Goal: Transaction & Acquisition: Purchase product/service

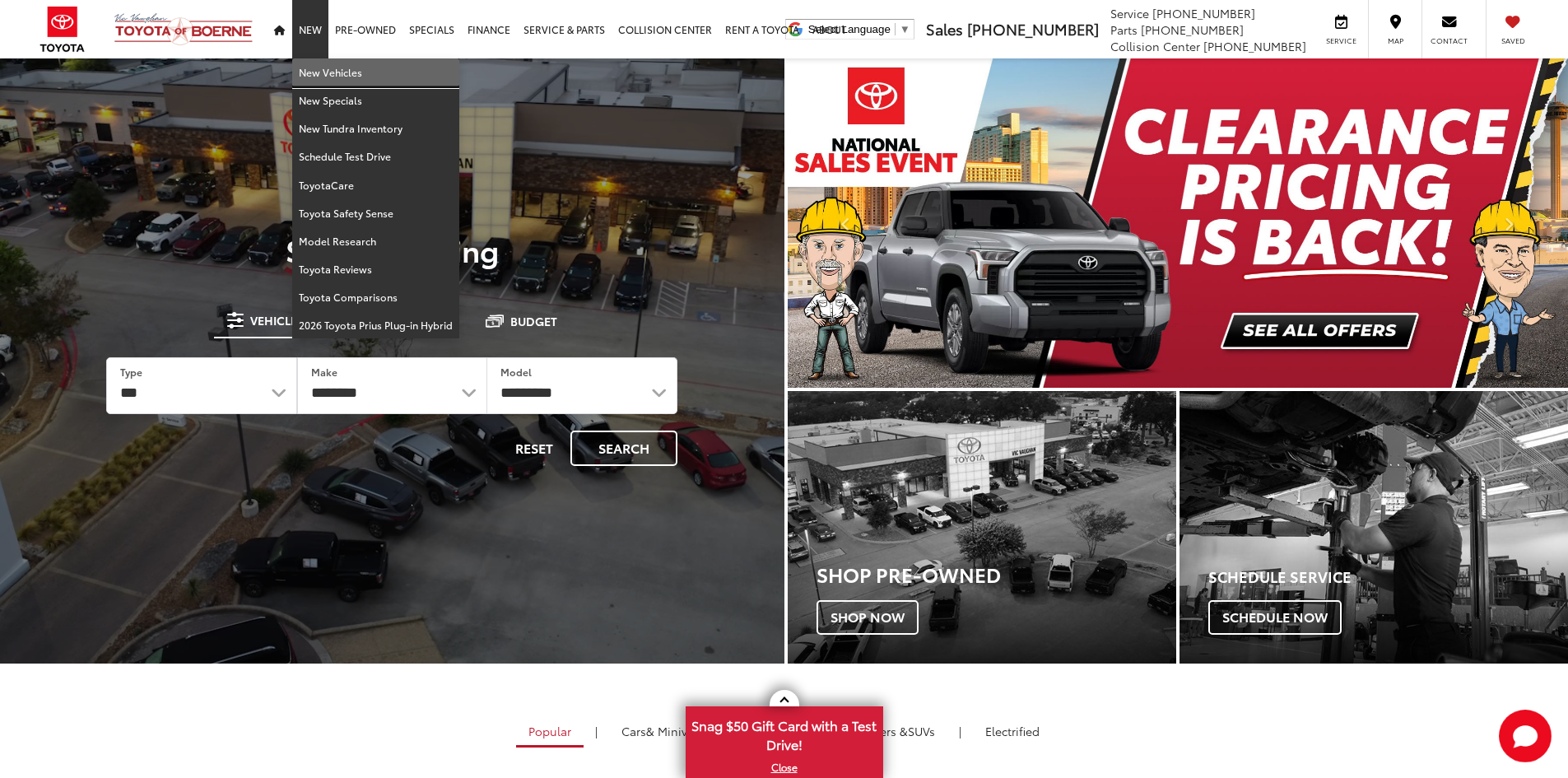
click at [313, 63] on link "New Vehicles" at bounding box center [376, 72] width 167 height 28
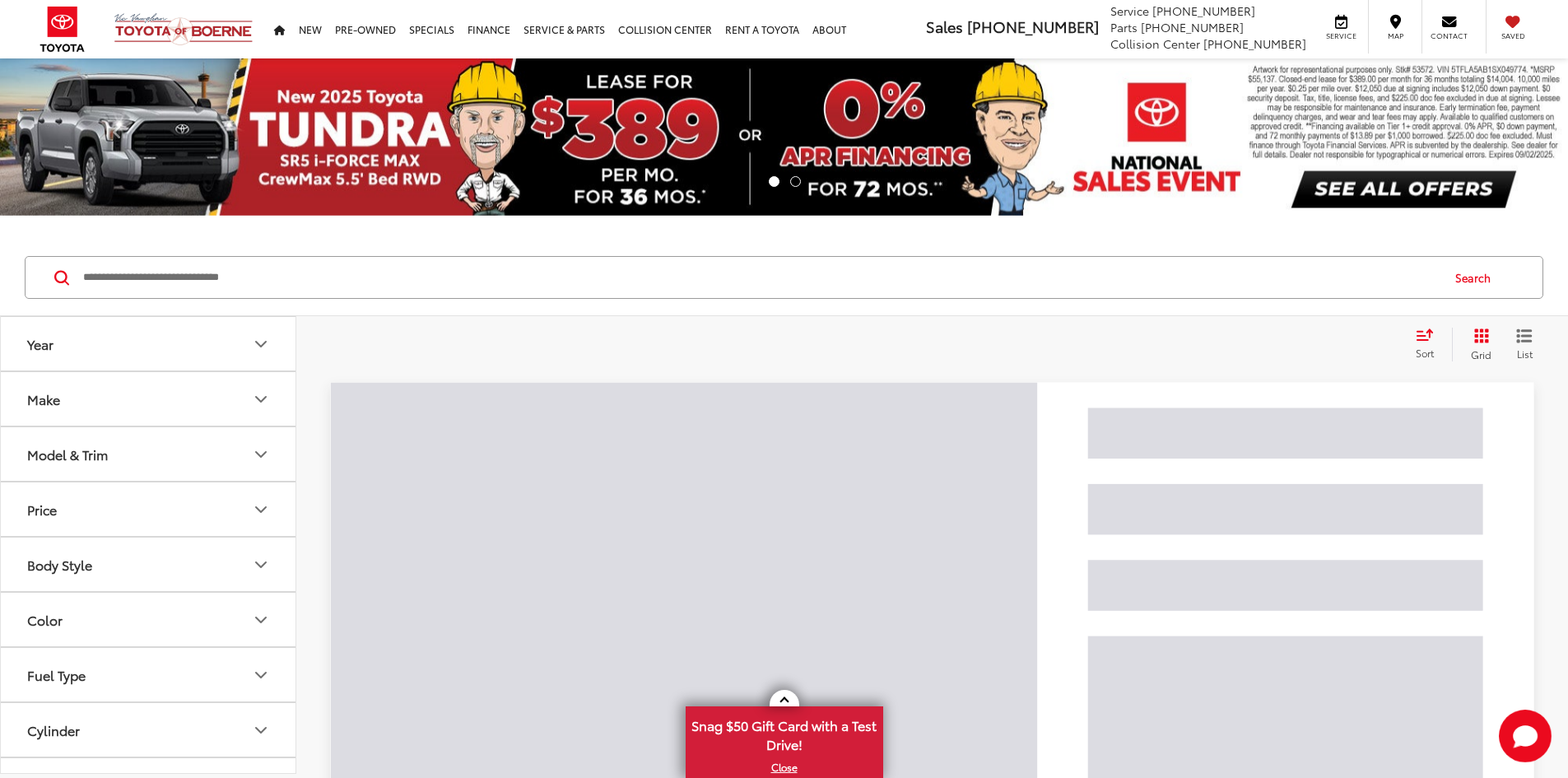
click at [527, 286] on input "Search by Make, Model, or Keyword" at bounding box center [760, 277] width 1358 height 40
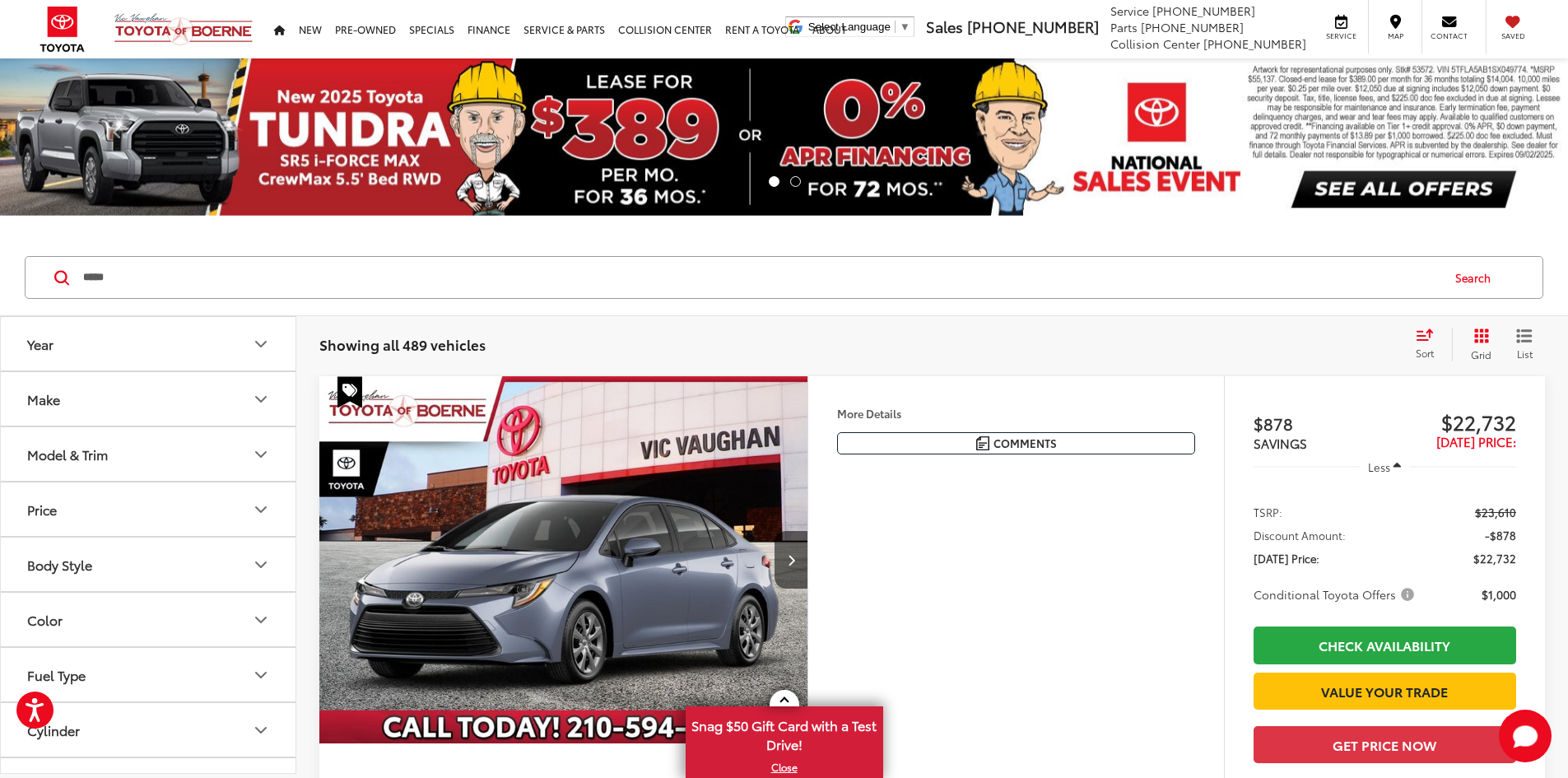
type input "*****"
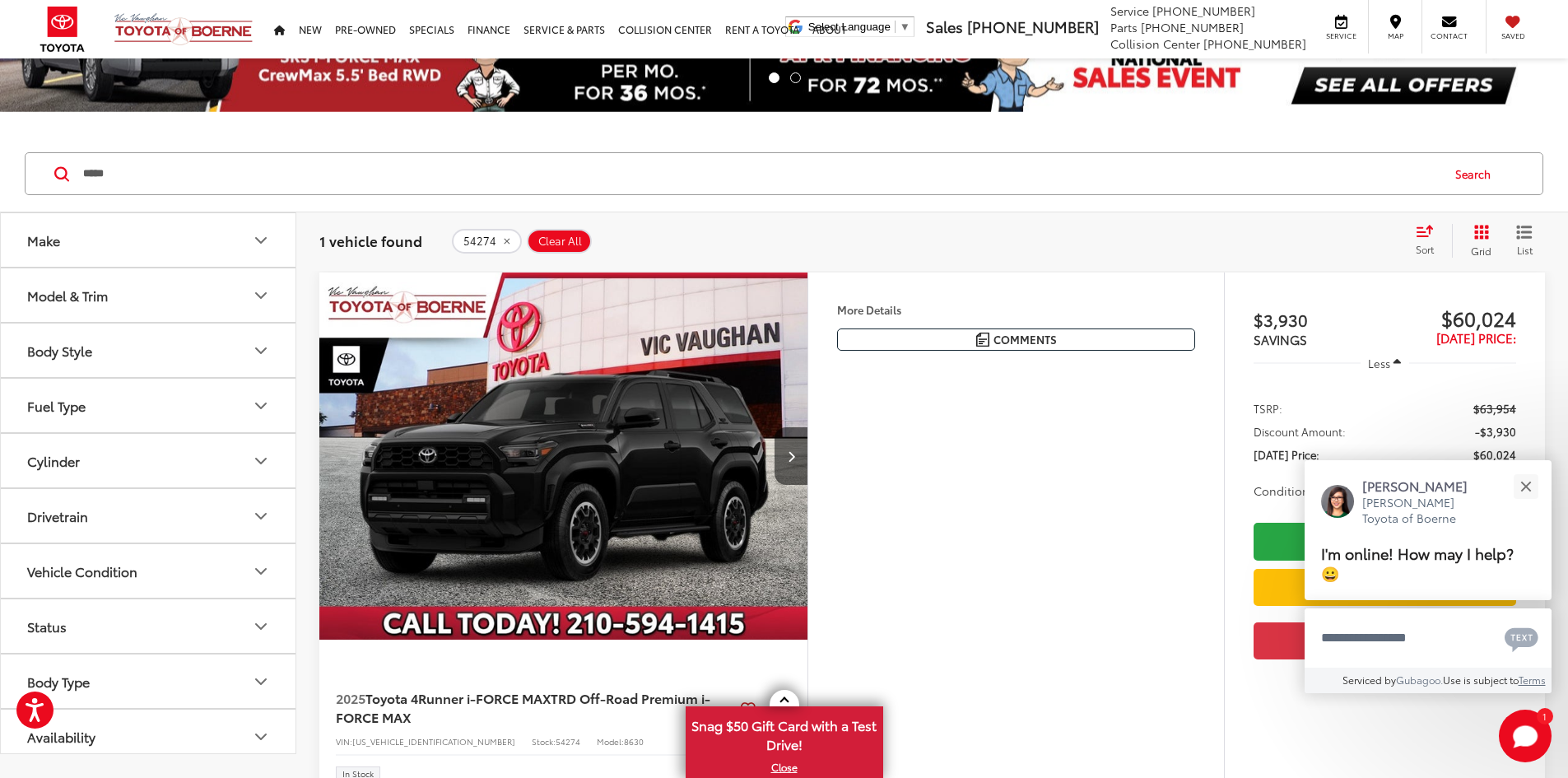
scroll to position [165, 0]
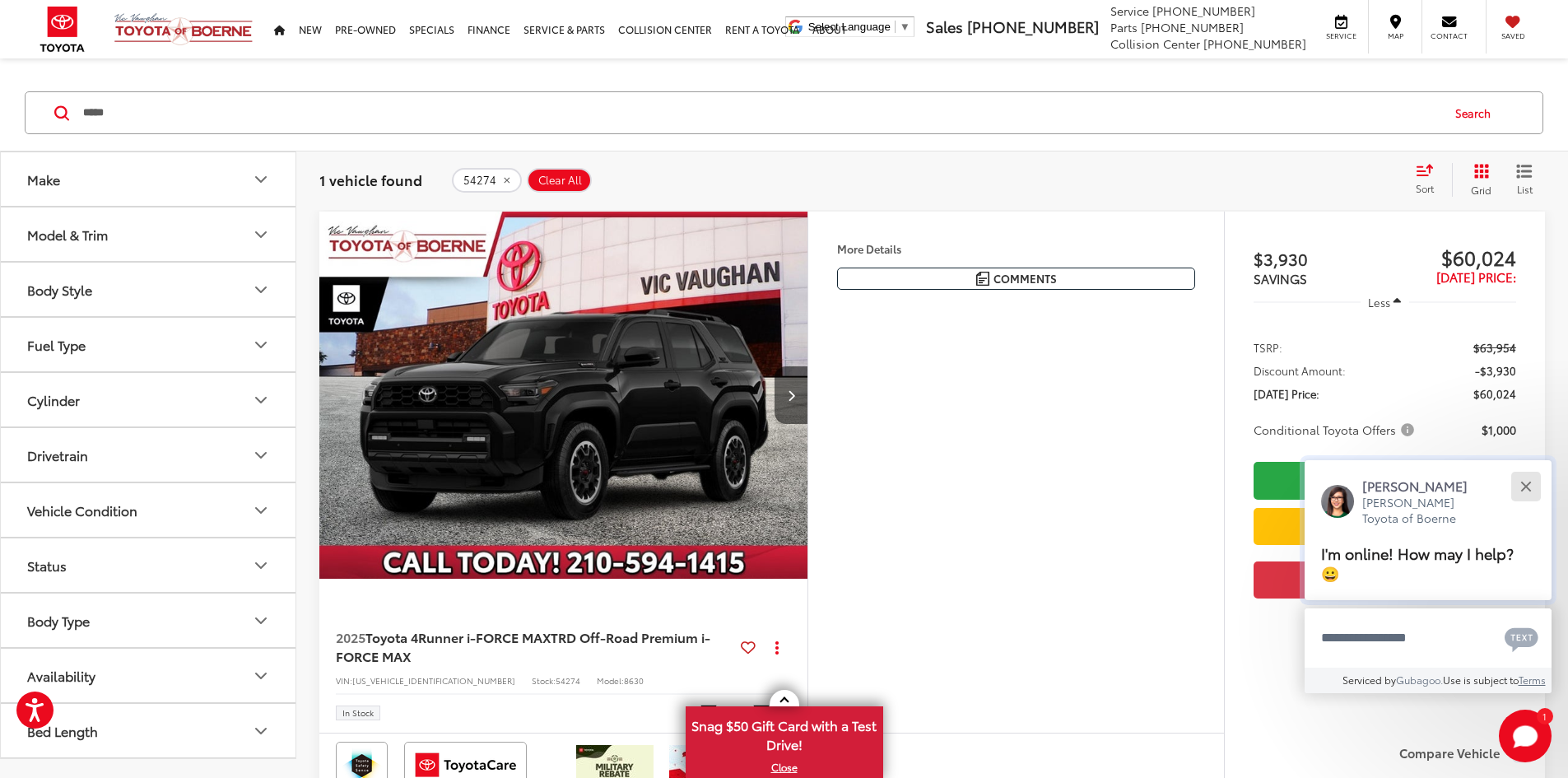
click at [1522, 480] on button "Close" at bounding box center [1526, 486] width 35 height 35
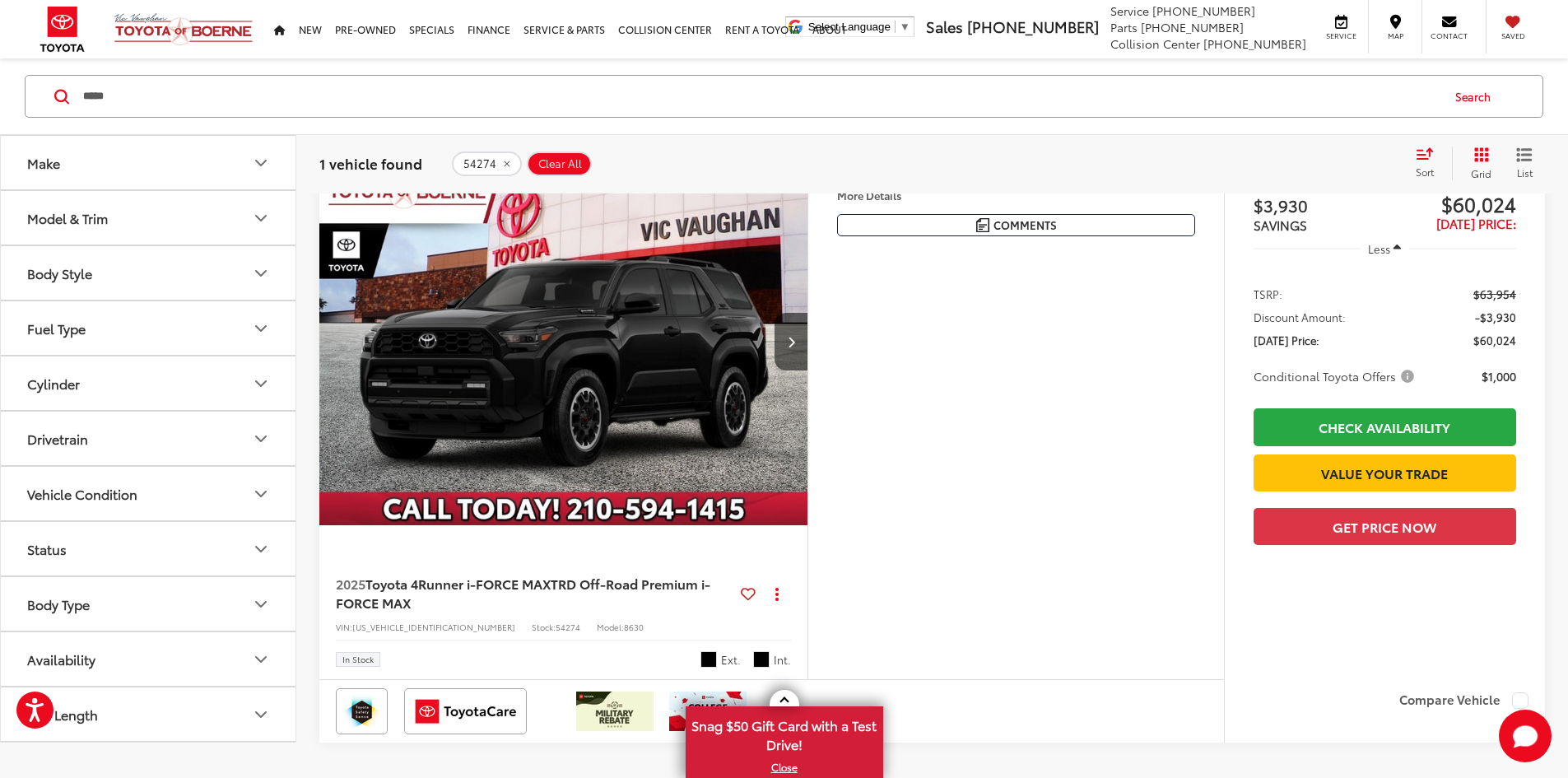
scroll to position [247, 0]
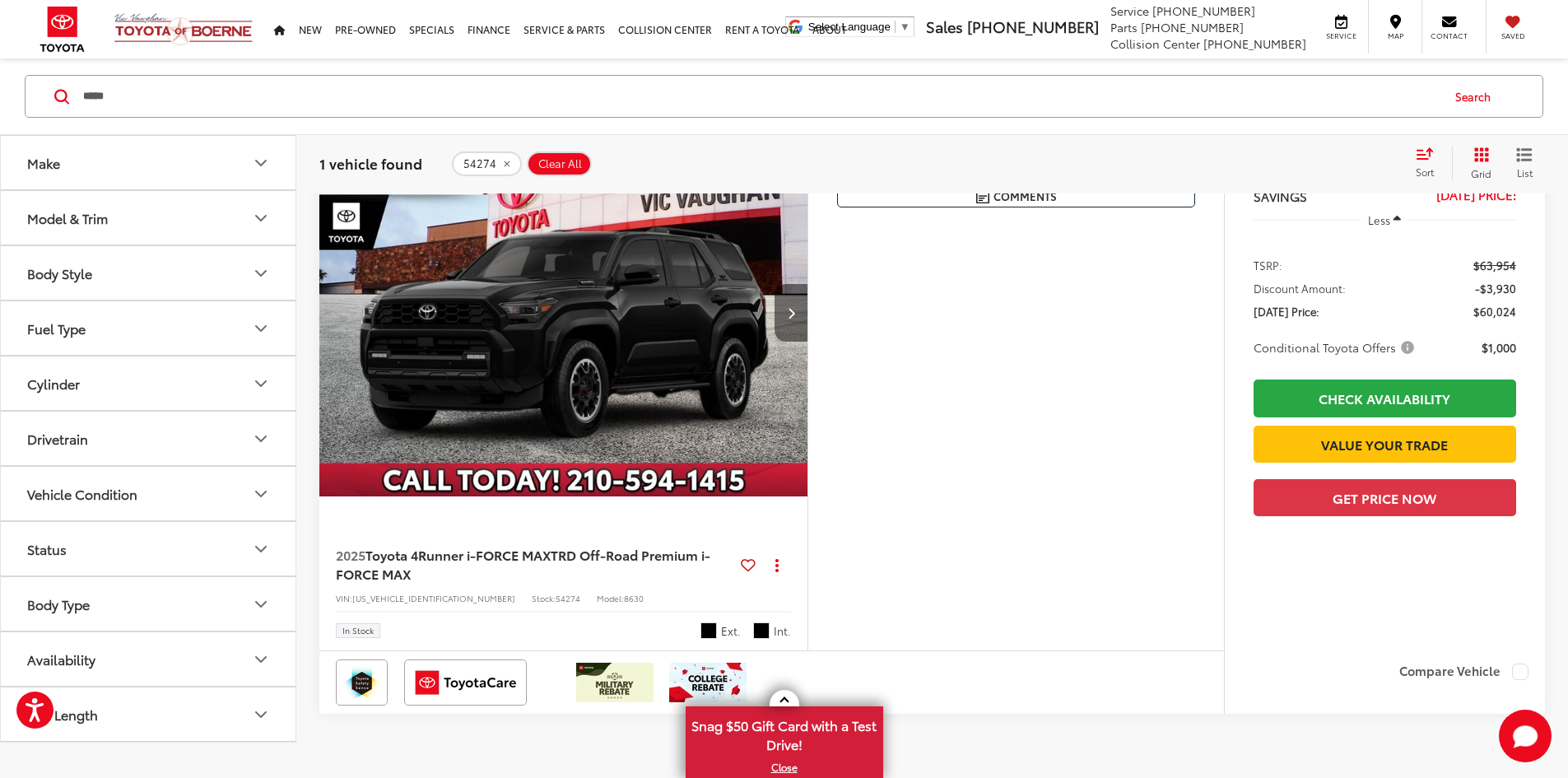
click at [808, 342] on button "Next image" at bounding box center [790, 312] width 33 height 57
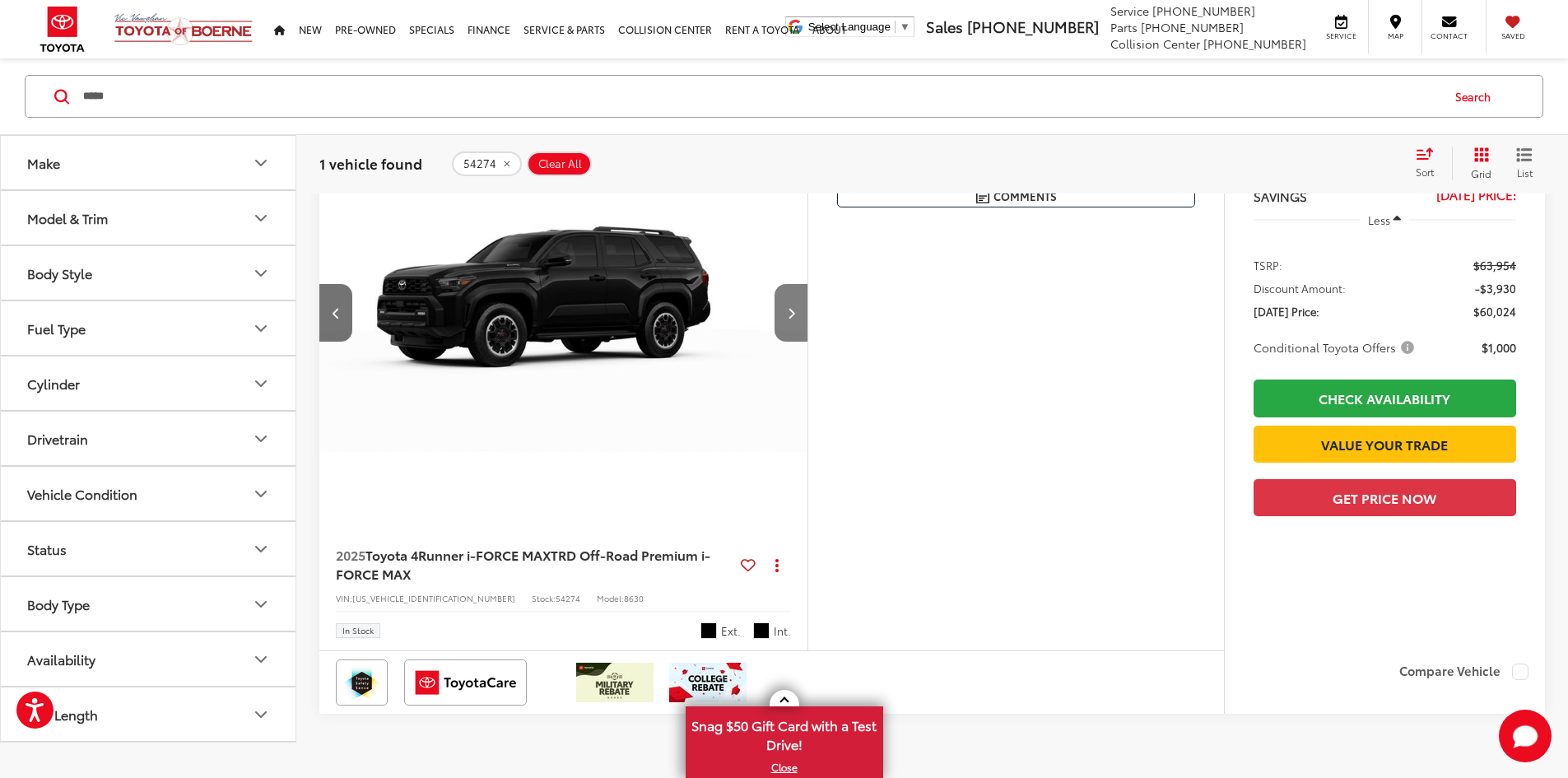
click at [808, 342] on button "Next image" at bounding box center [790, 312] width 33 height 57
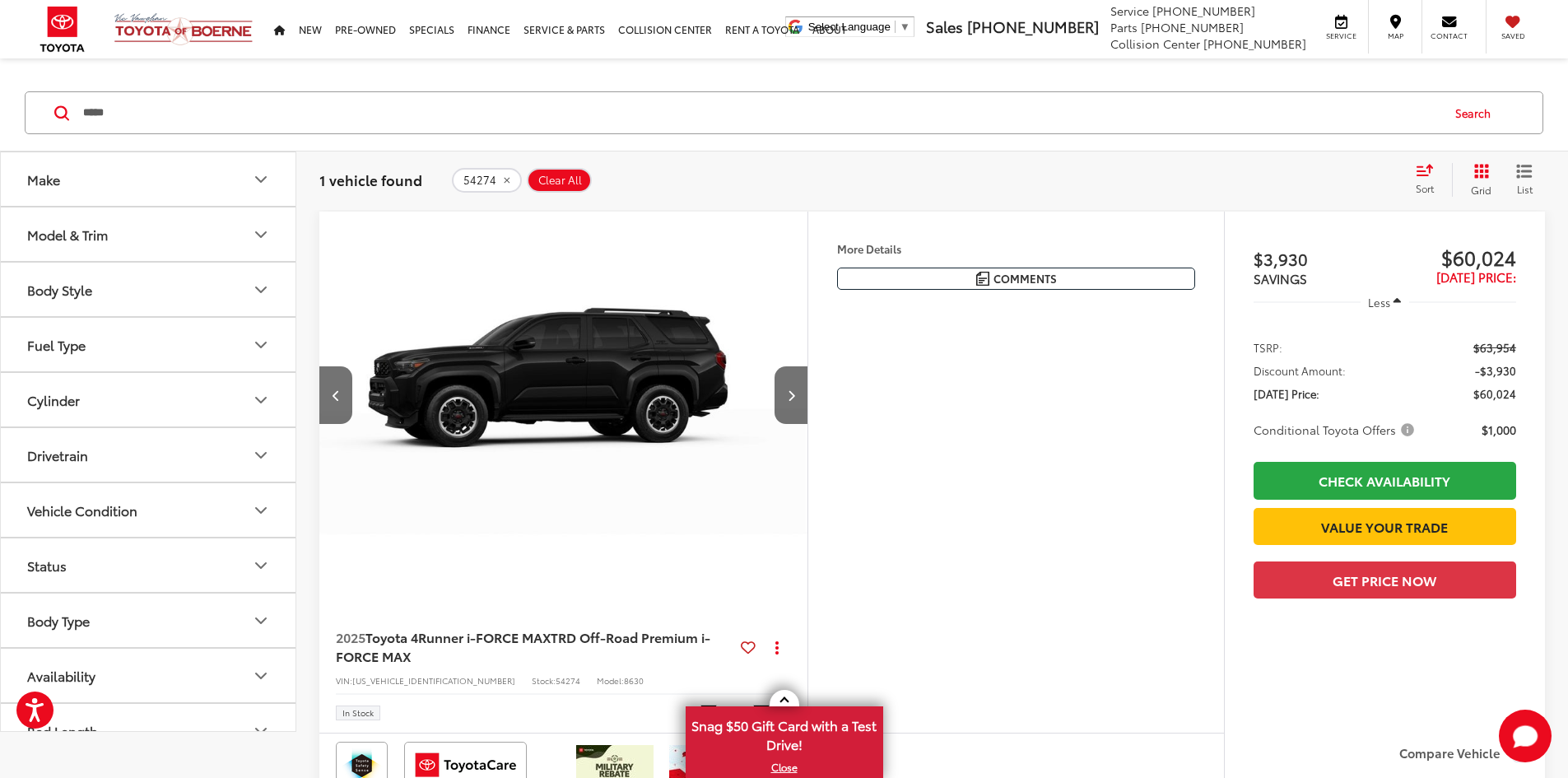
scroll to position [82, 0]
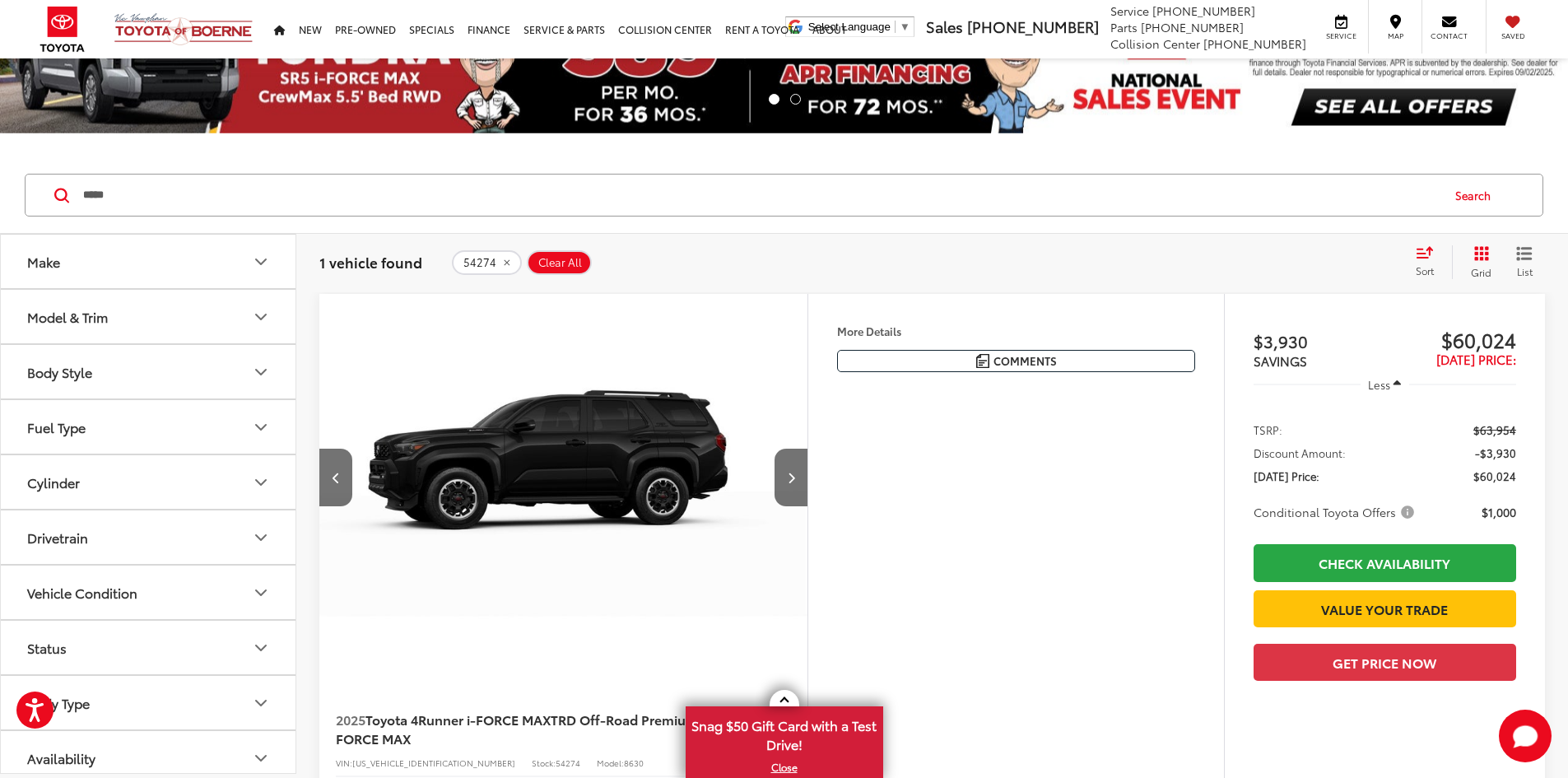
click at [451, 194] on input "*****" at bounding box center [760, 195] width 1358 height 40
drag, startPoint x: 450, startPoint y: 191, endPoint x: 73, endPoint y: 169, distance: 377.6
click at [77, 175] on div "***** ***** Search" at bounding box center [784, 195] width 1519 height 43
type input "*****"
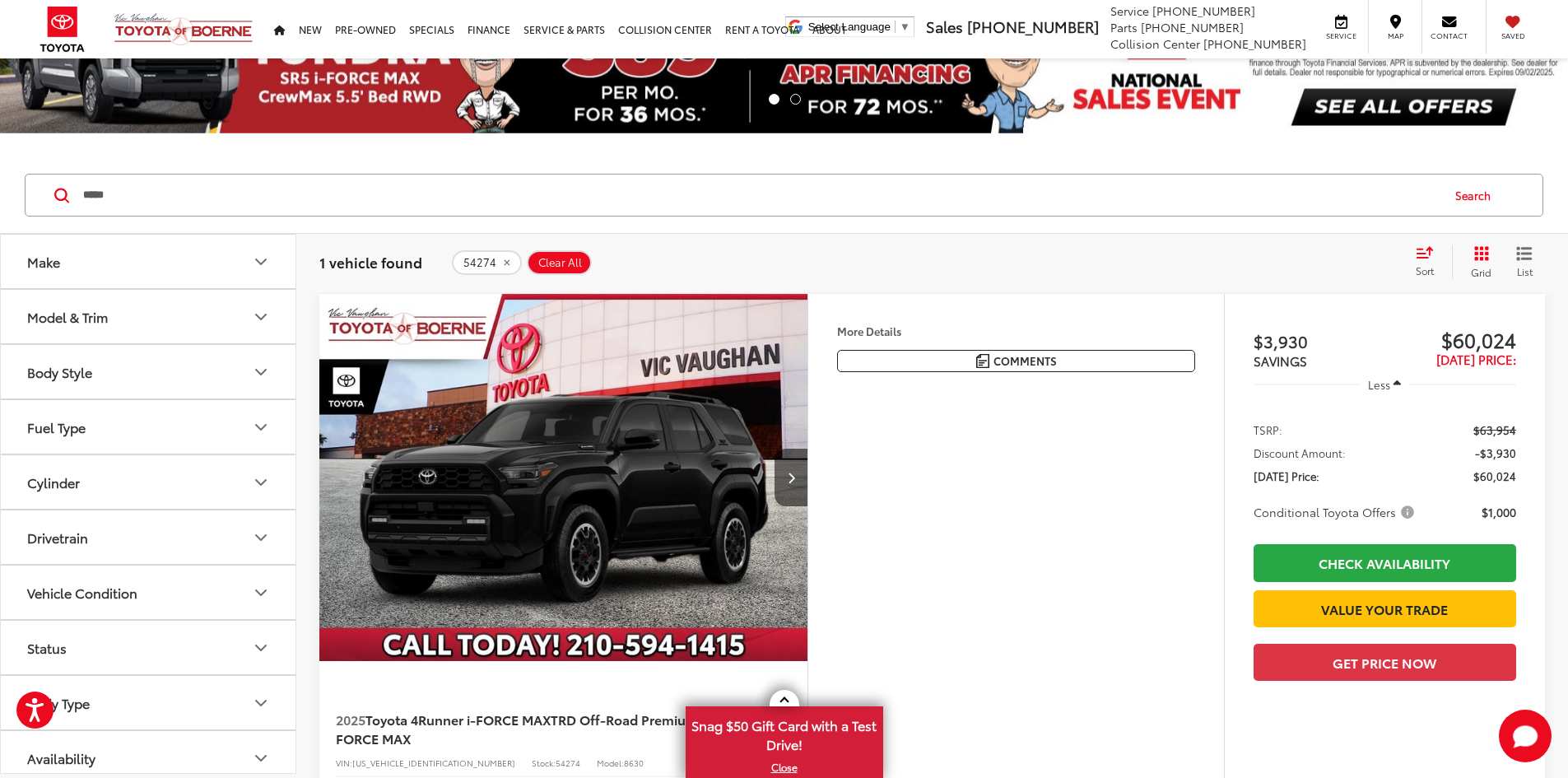
click at [0, 0] on button "More..." at bounding box center [0, 0] width 0 height 0
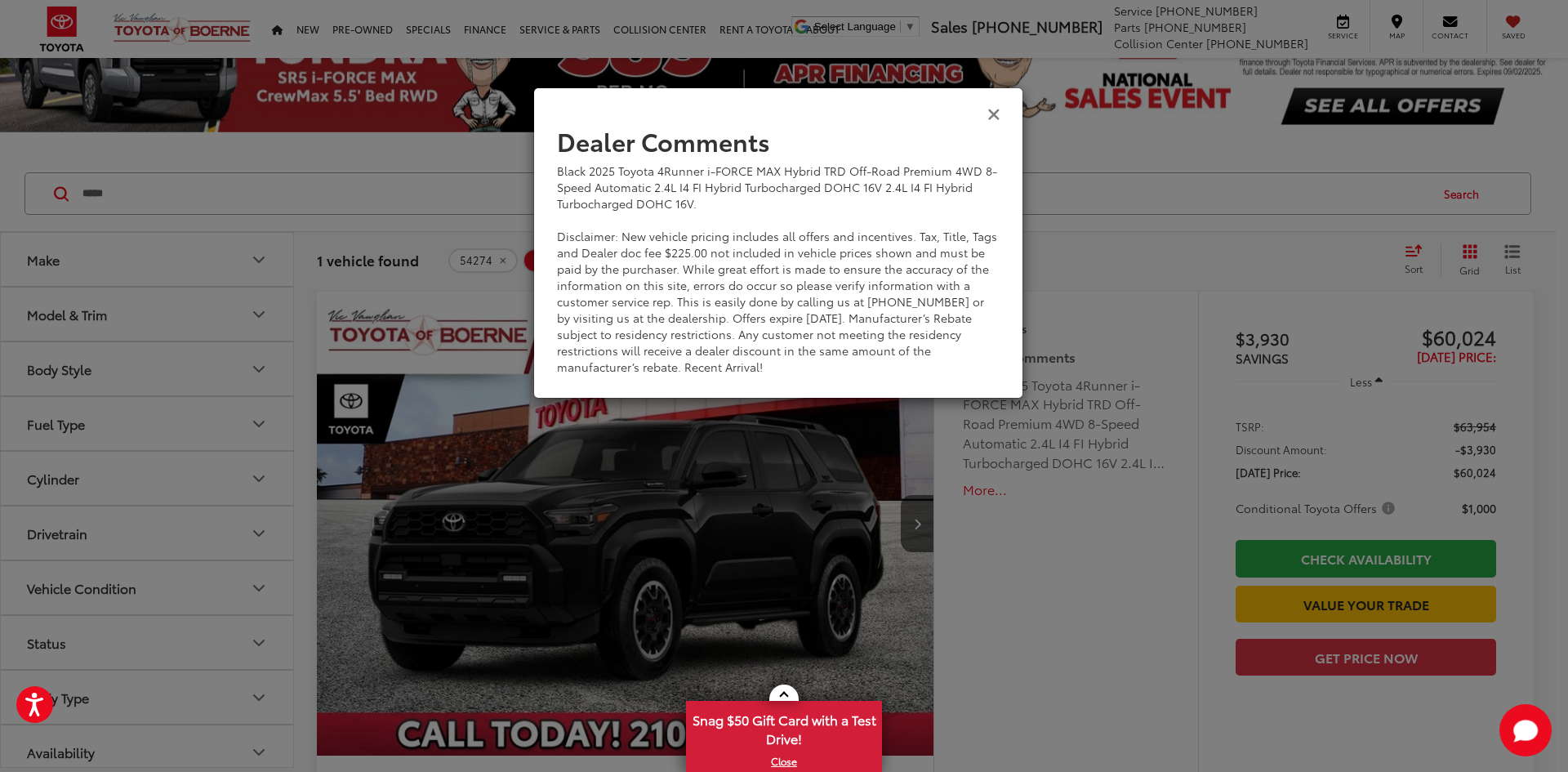
click at [991, 118] on icon "Close" at bounding box center [994, 114] width 13 height 17
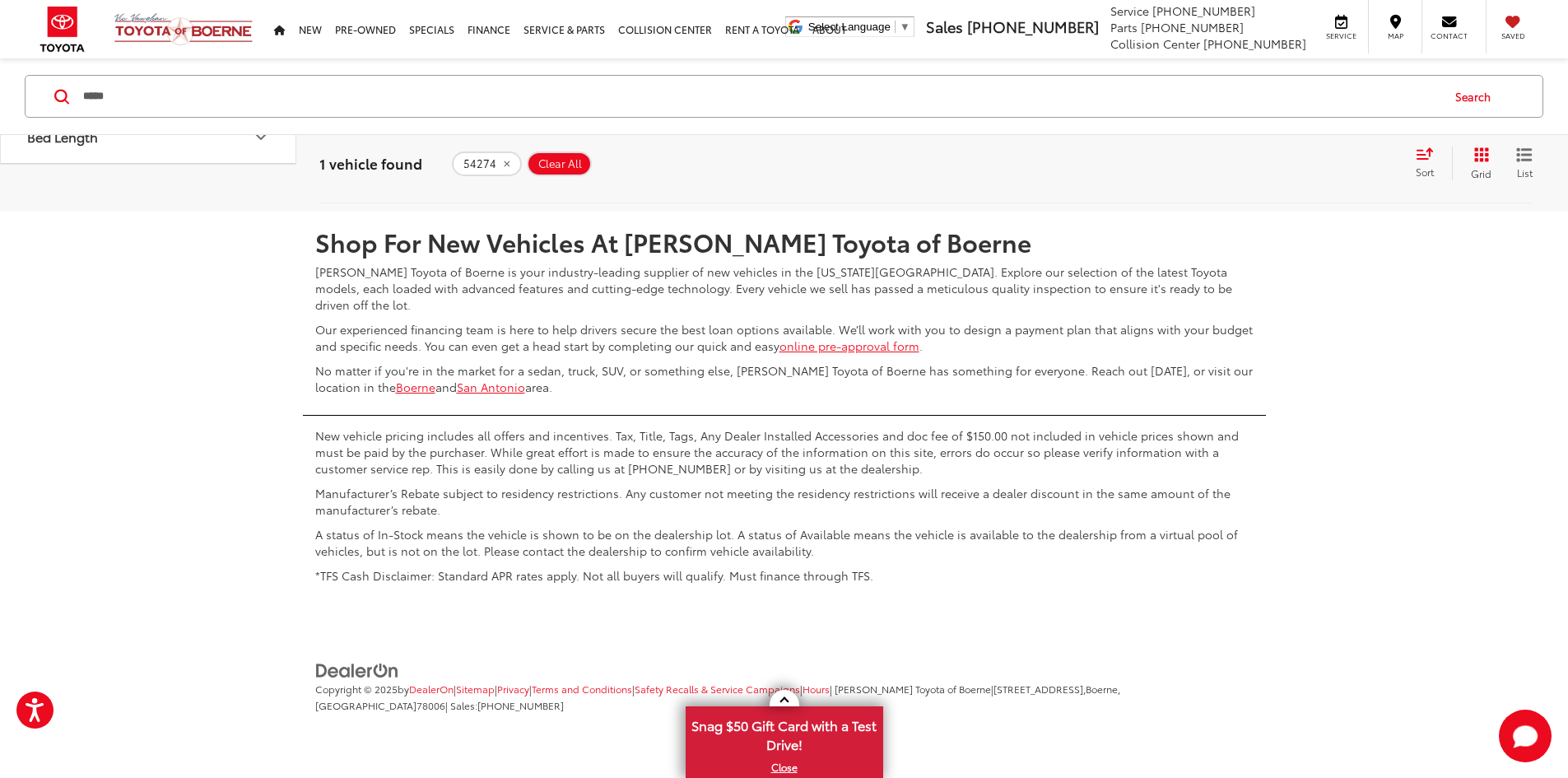
scroll to position [908, 0]
drag, startPoint x: 1141, startPoint y: 451, endPoint x: 969, endPoint y: 358, distance: 195.5
drag, startPoint x: 969, startPoint y: 358, endPoint x: 762, endPoint y: 397, distance: 210.6
click at [762, 397] on div "Shop For New Vehicles At [PERSON_NAME] Toyota of Boerne [PERSON_NAME] Toyota of…" at bounding box center [784, 307] width 963 height 192
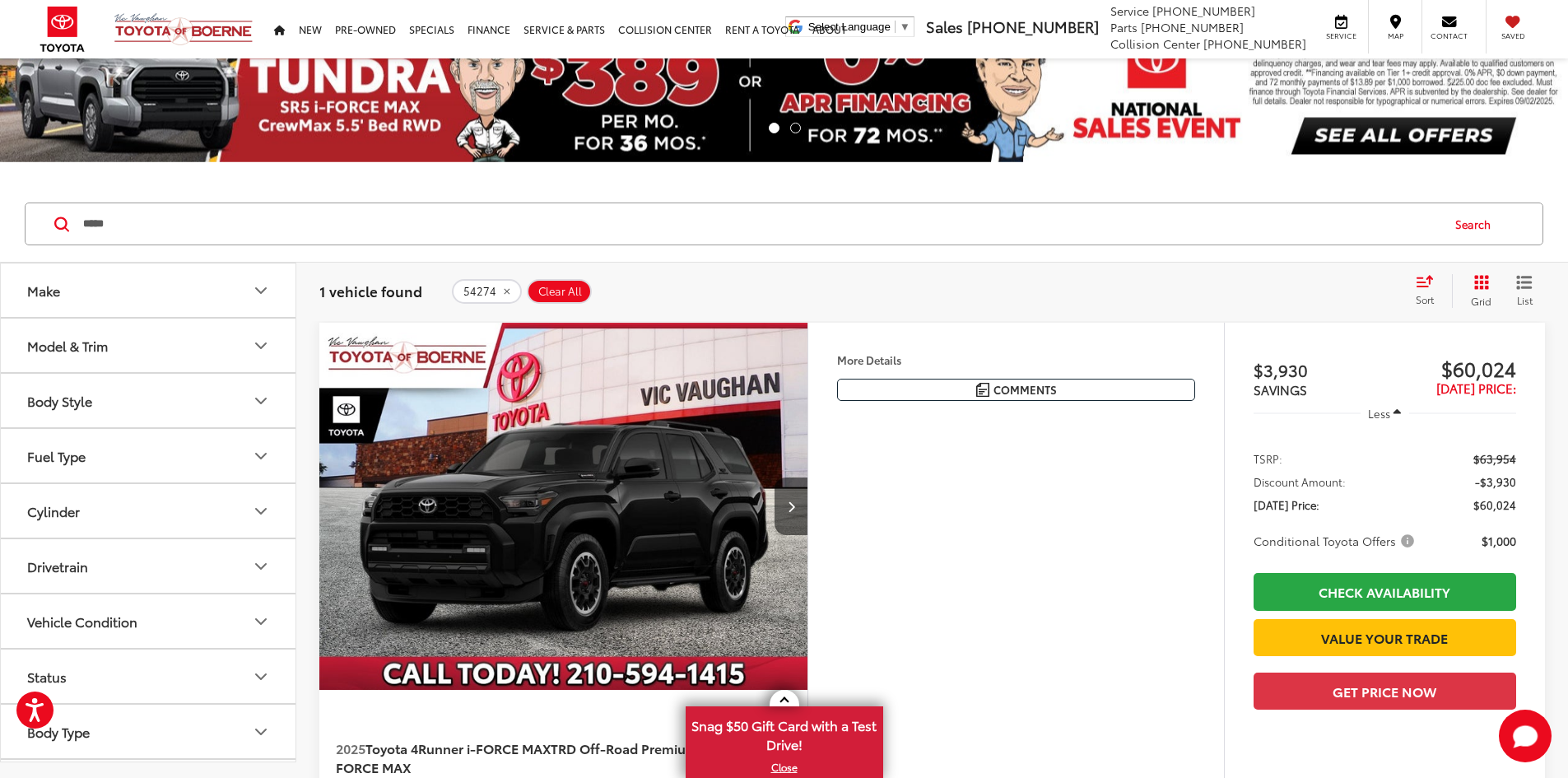
scroll to position [82, 0]
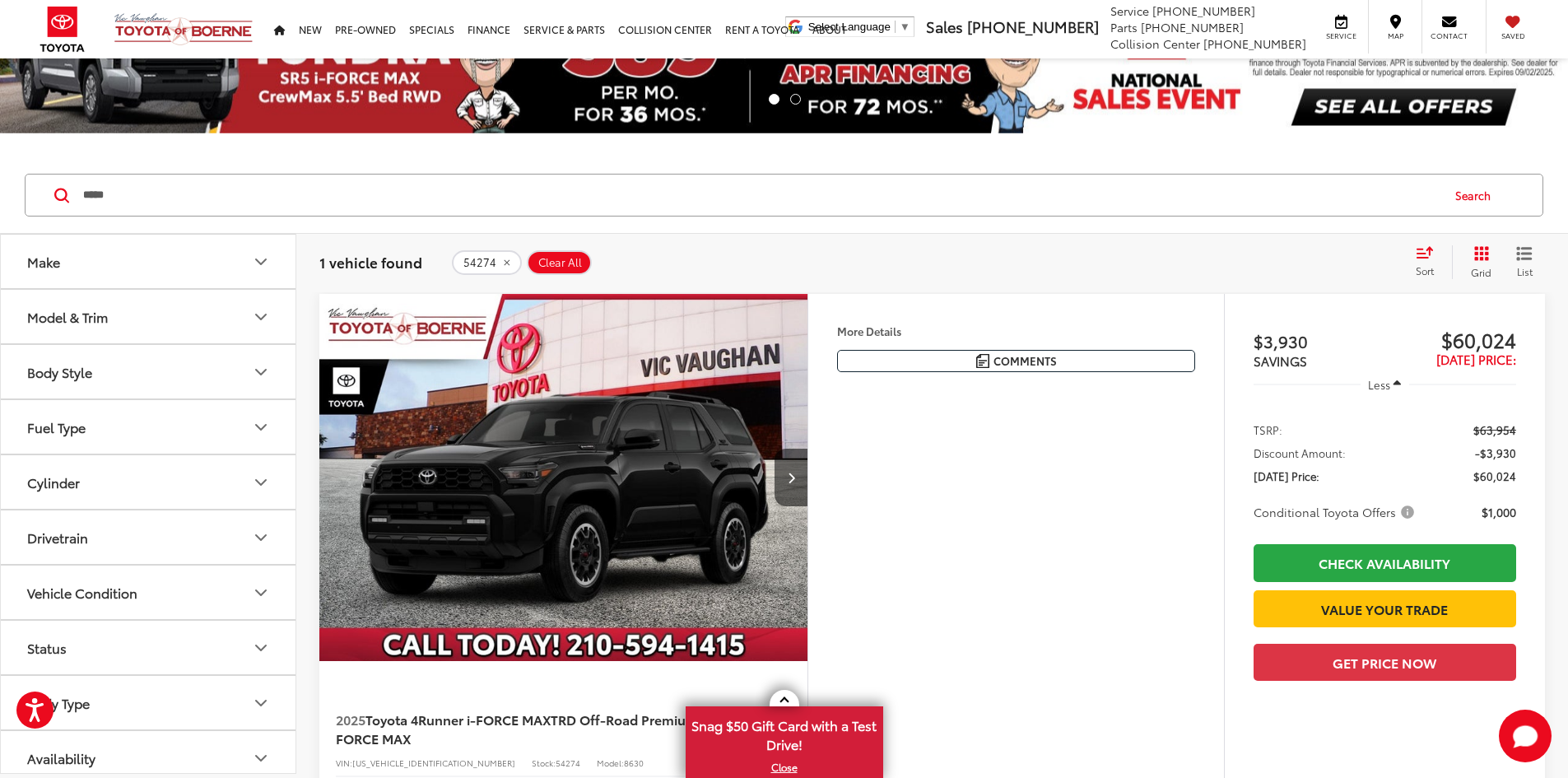
click at [0, 0] on button "More..." at bounding box center [0, 0] width 0 height 0
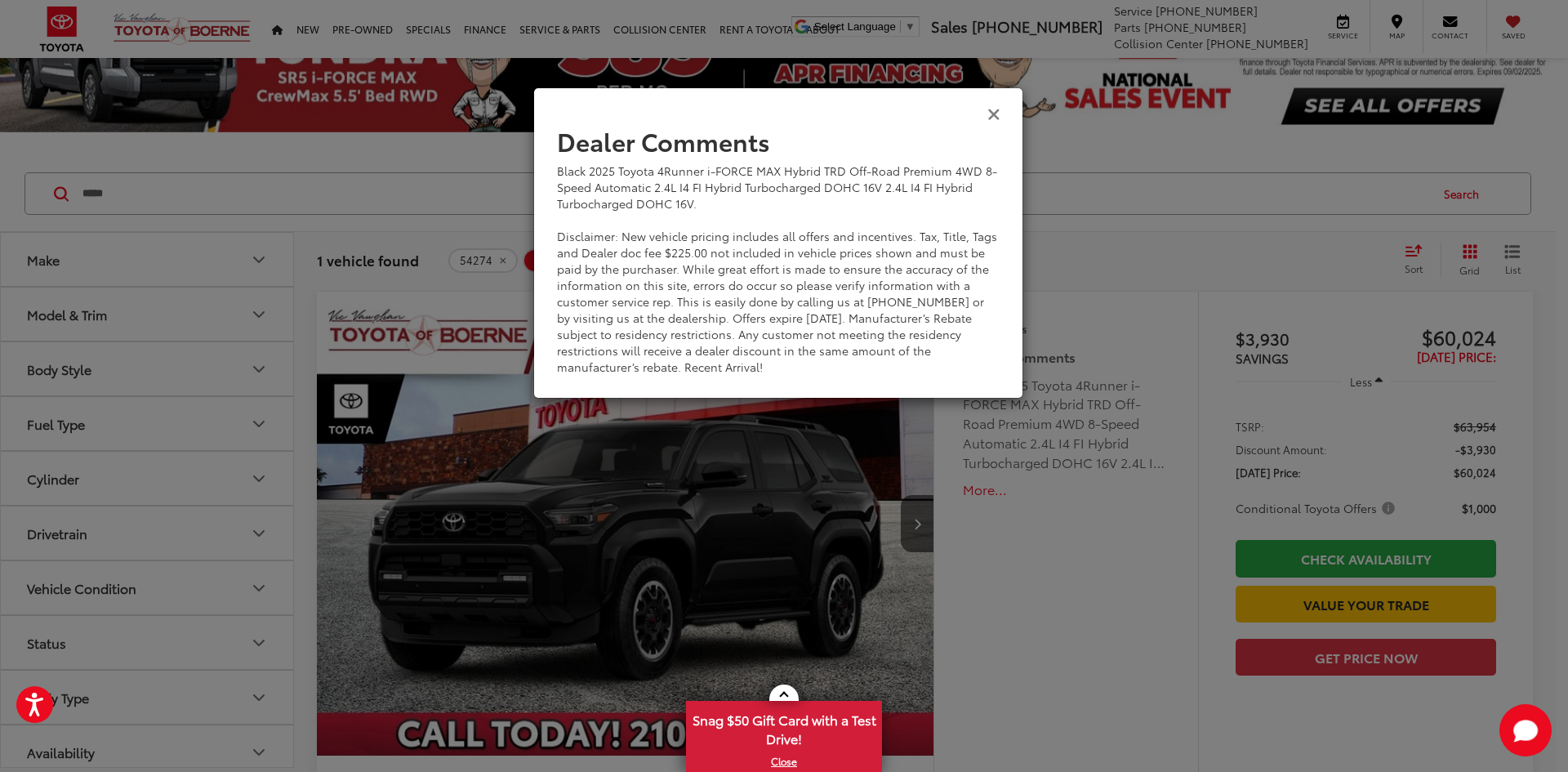
click at [989, 120] on icon "Close" at bounding box center [994, 114] width 13 height 17
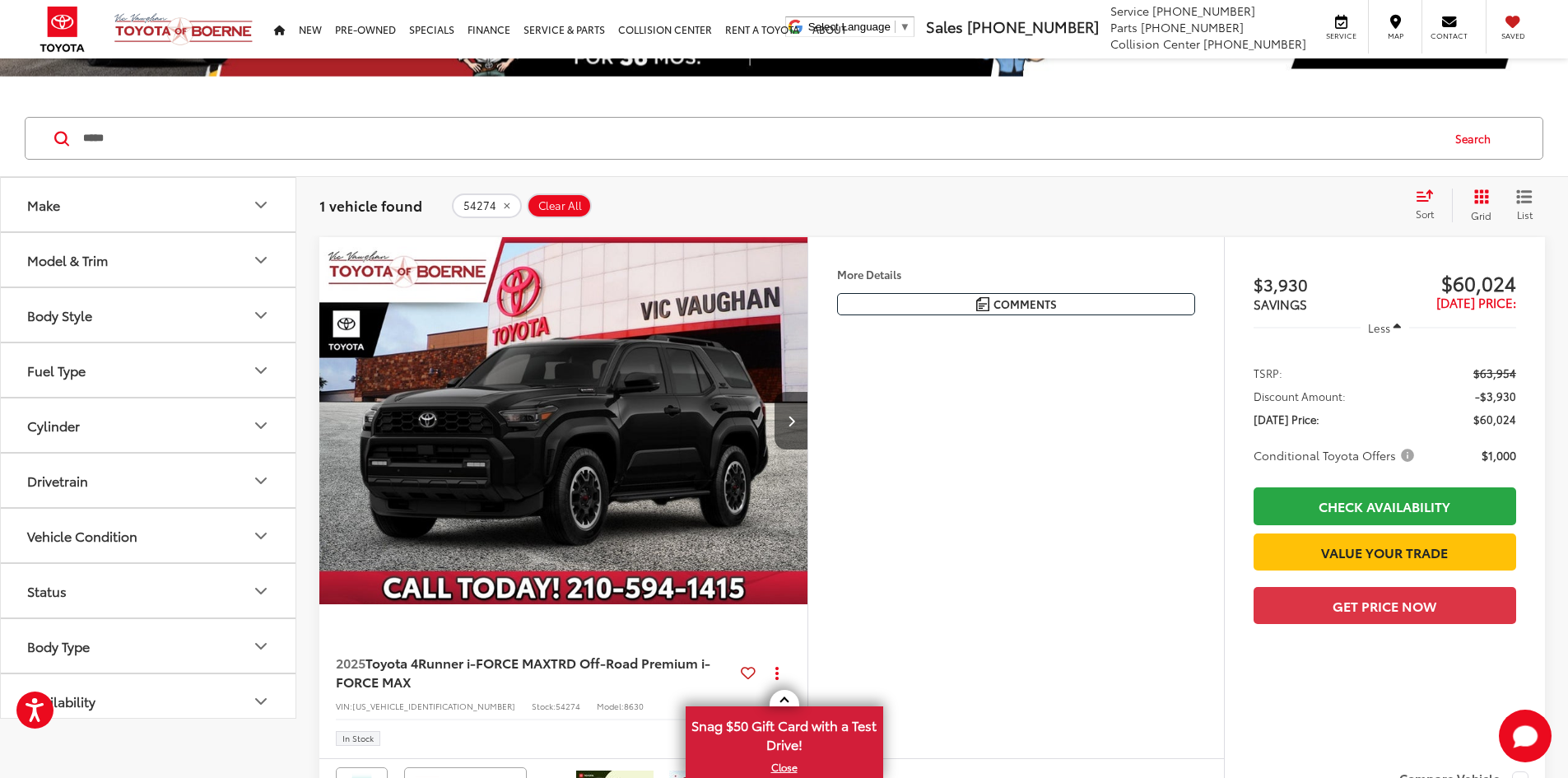
scroll to position [165, 0]
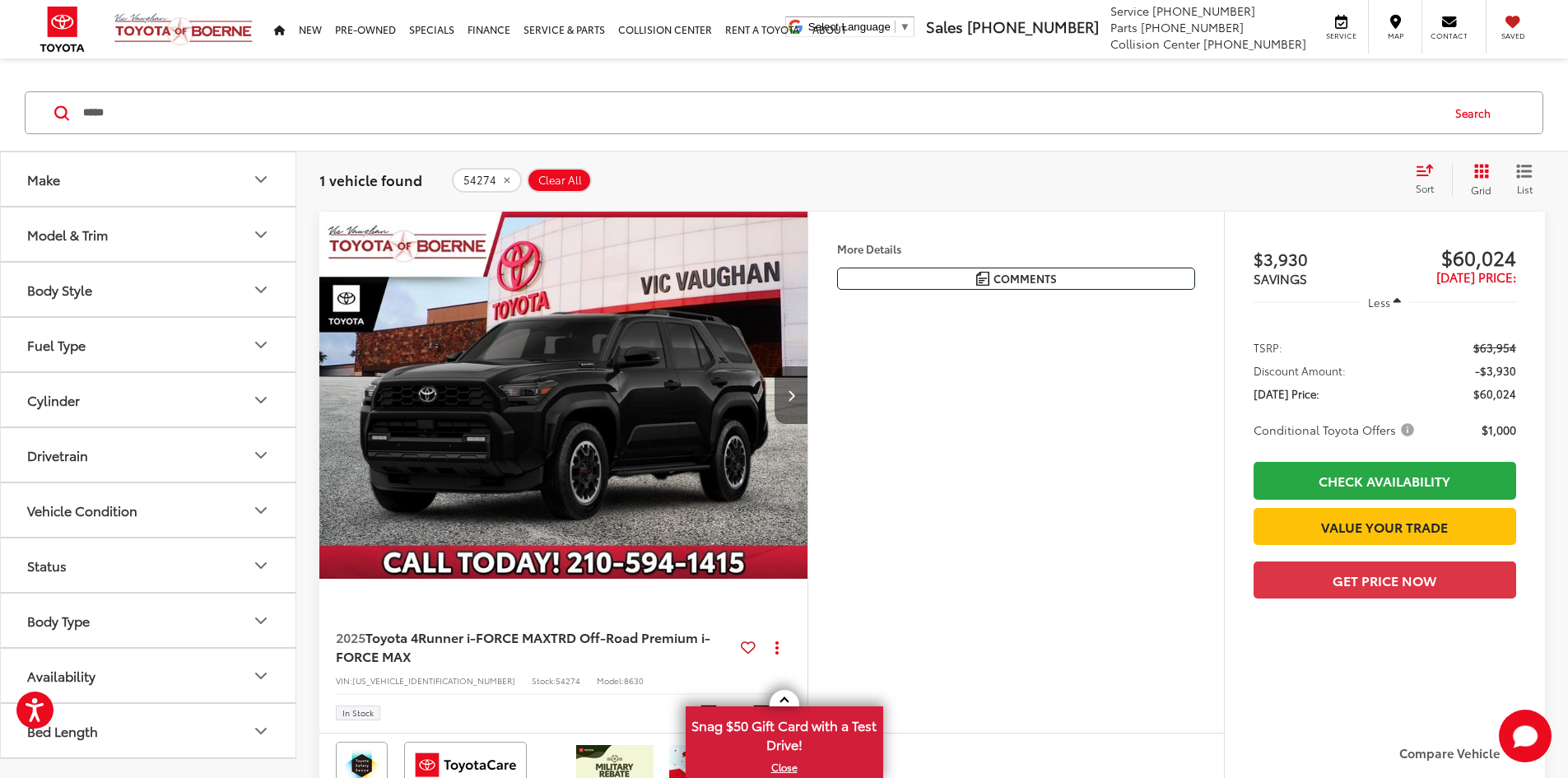
click at [808, 424] on button "Next image" at bounding box center [790, 395] width 33 height 57
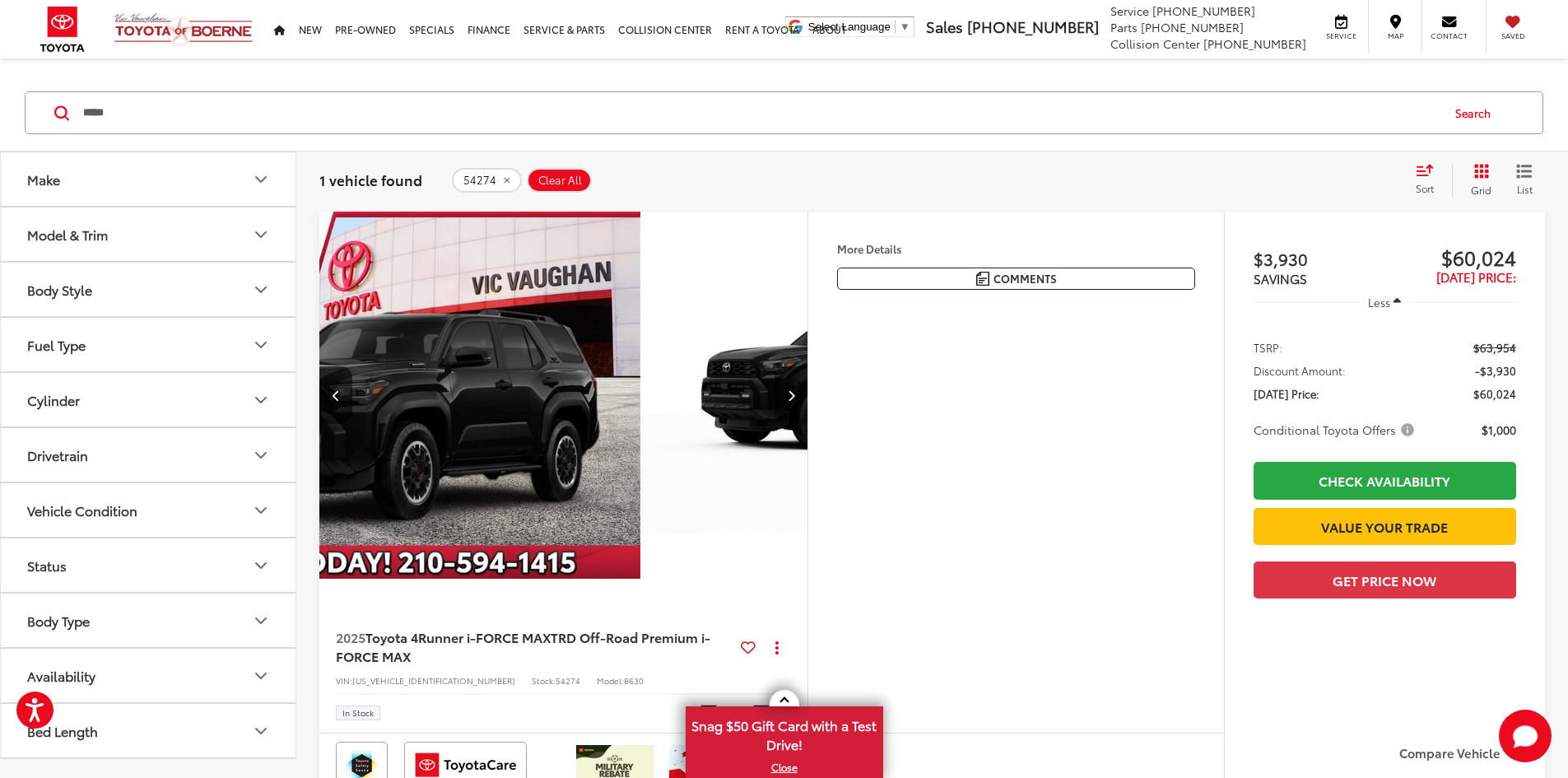
click at [808, 424] on button "Next image" at bounding box center [790, 395] width 33 height 57
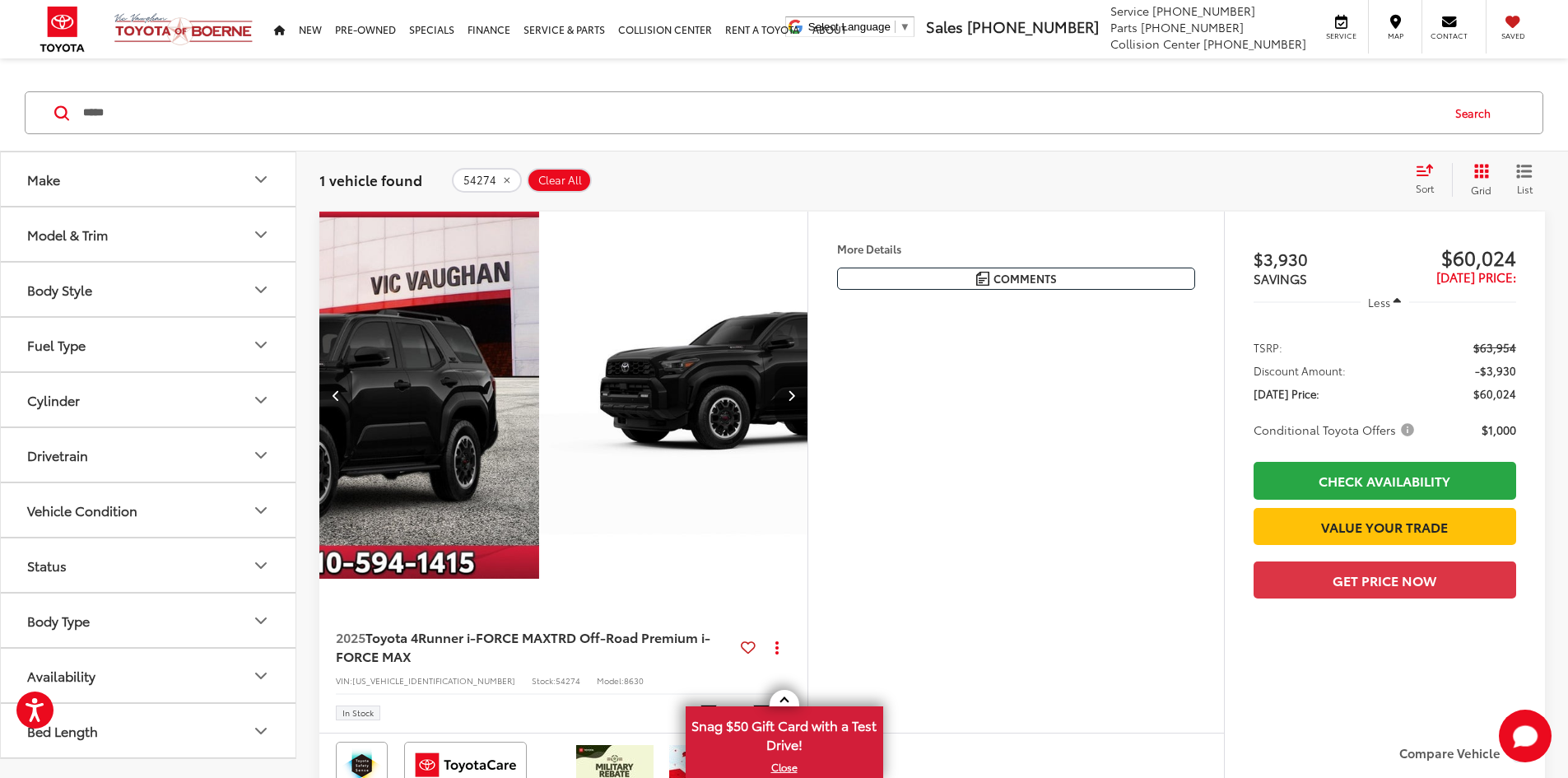
click at [808, 424] on button "Next image" at bounding box center [790, 395] width 33 height 57
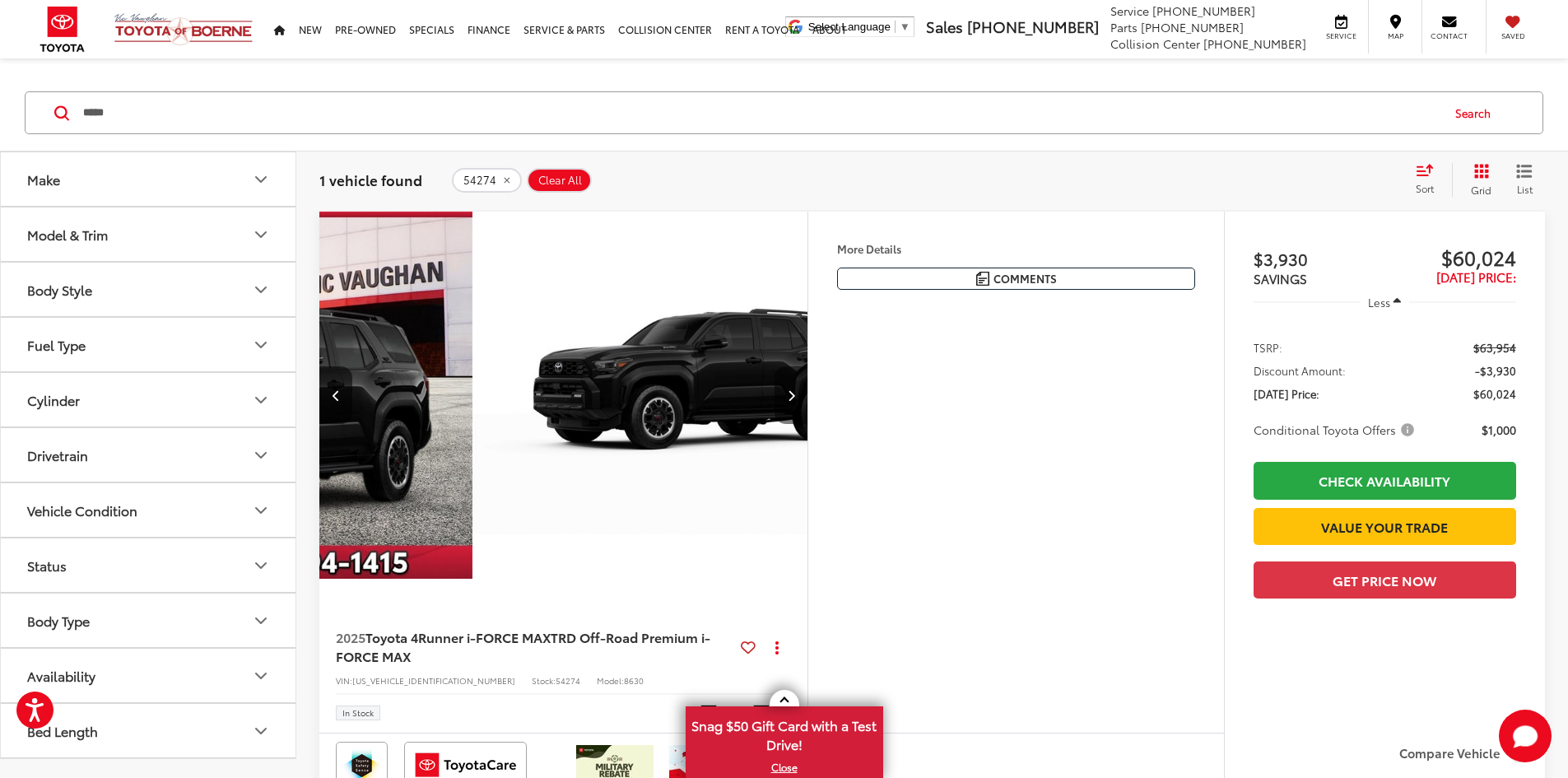
click at [808, 424] on button "Next image" at bounding box center [790, 395] width 33 height 57
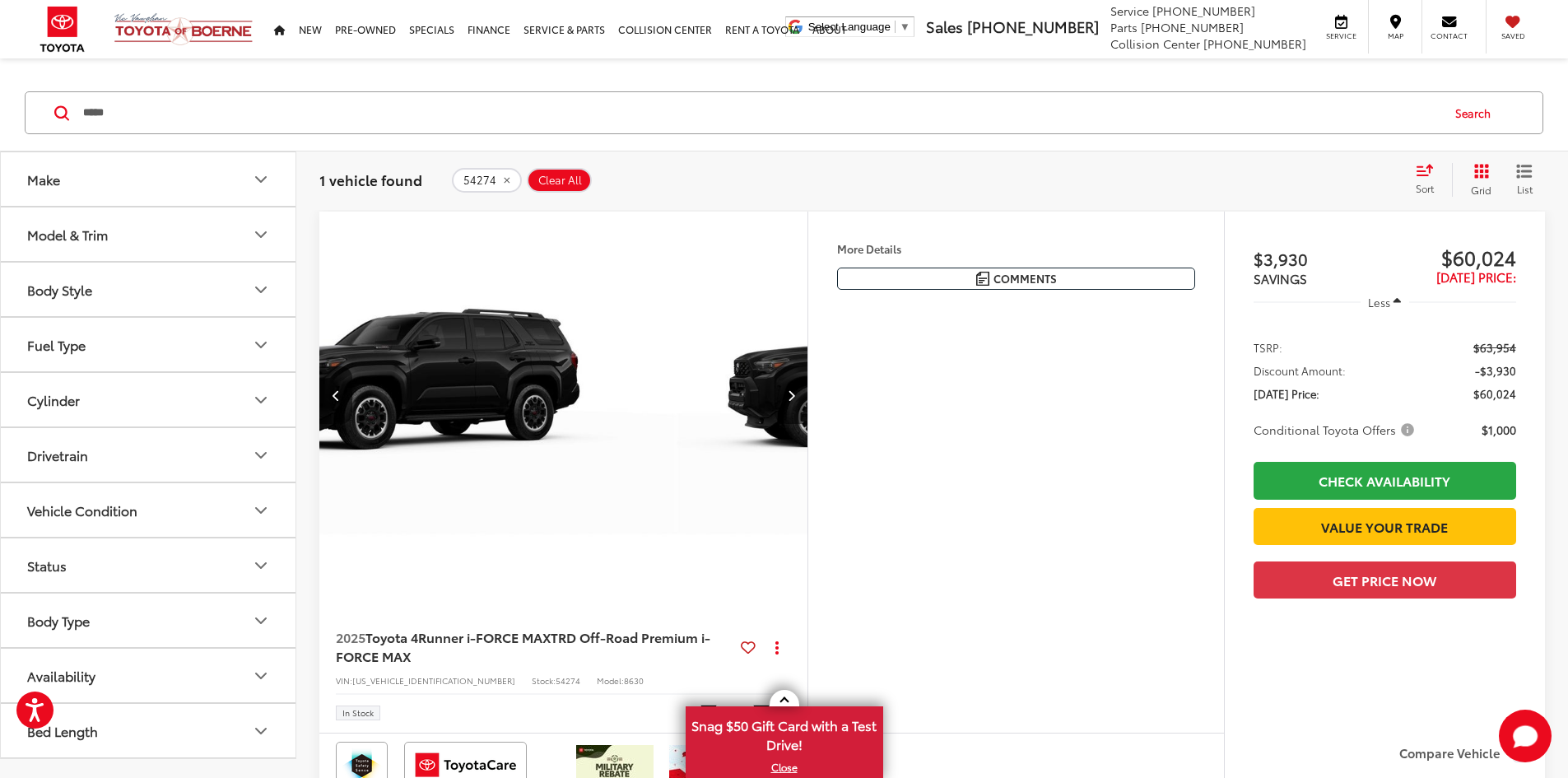
click at [808, 424] on button "Next image" at bounding box center [790, 395] width 33 height 57
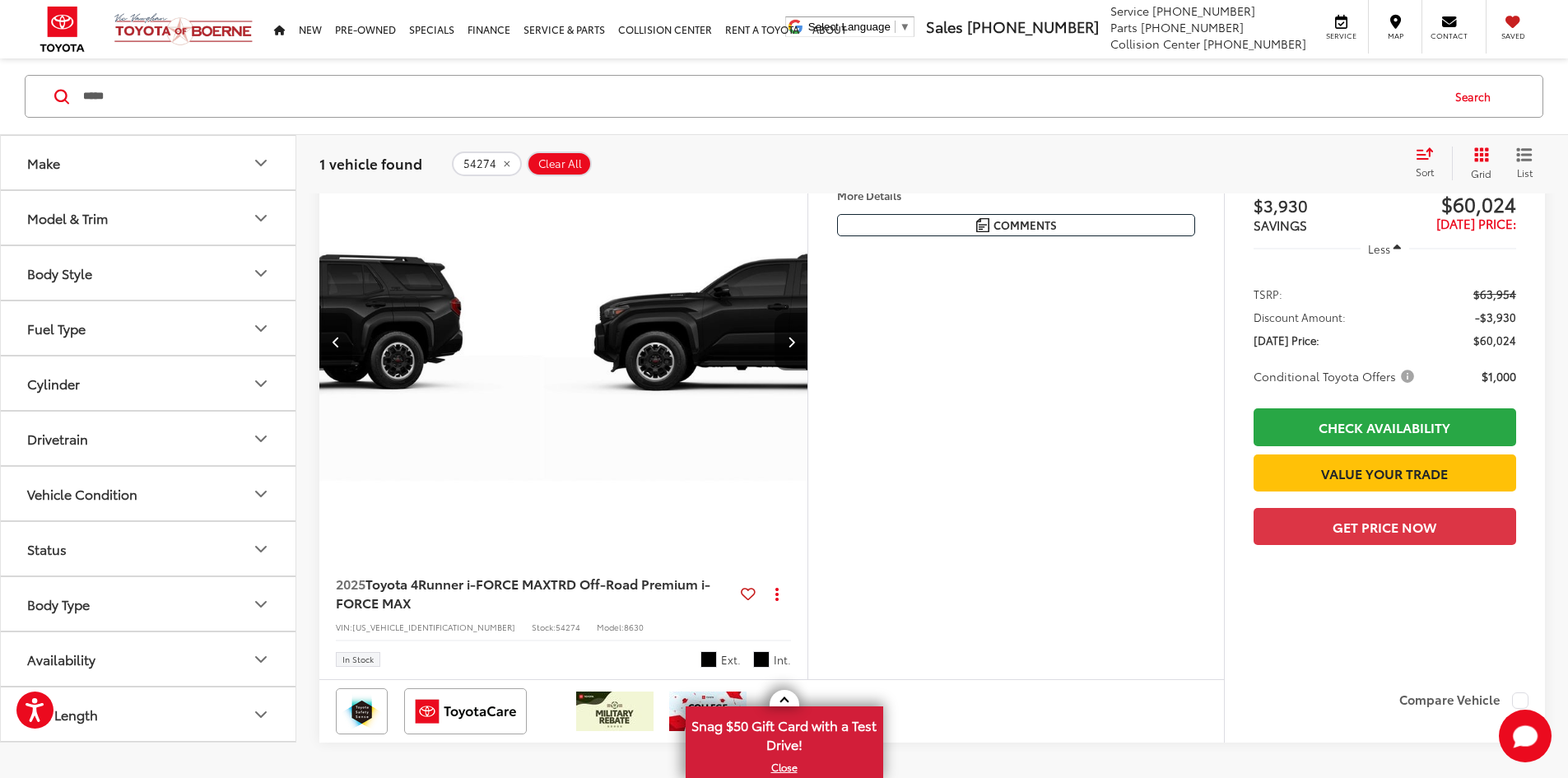
scroll to position [247, 0]
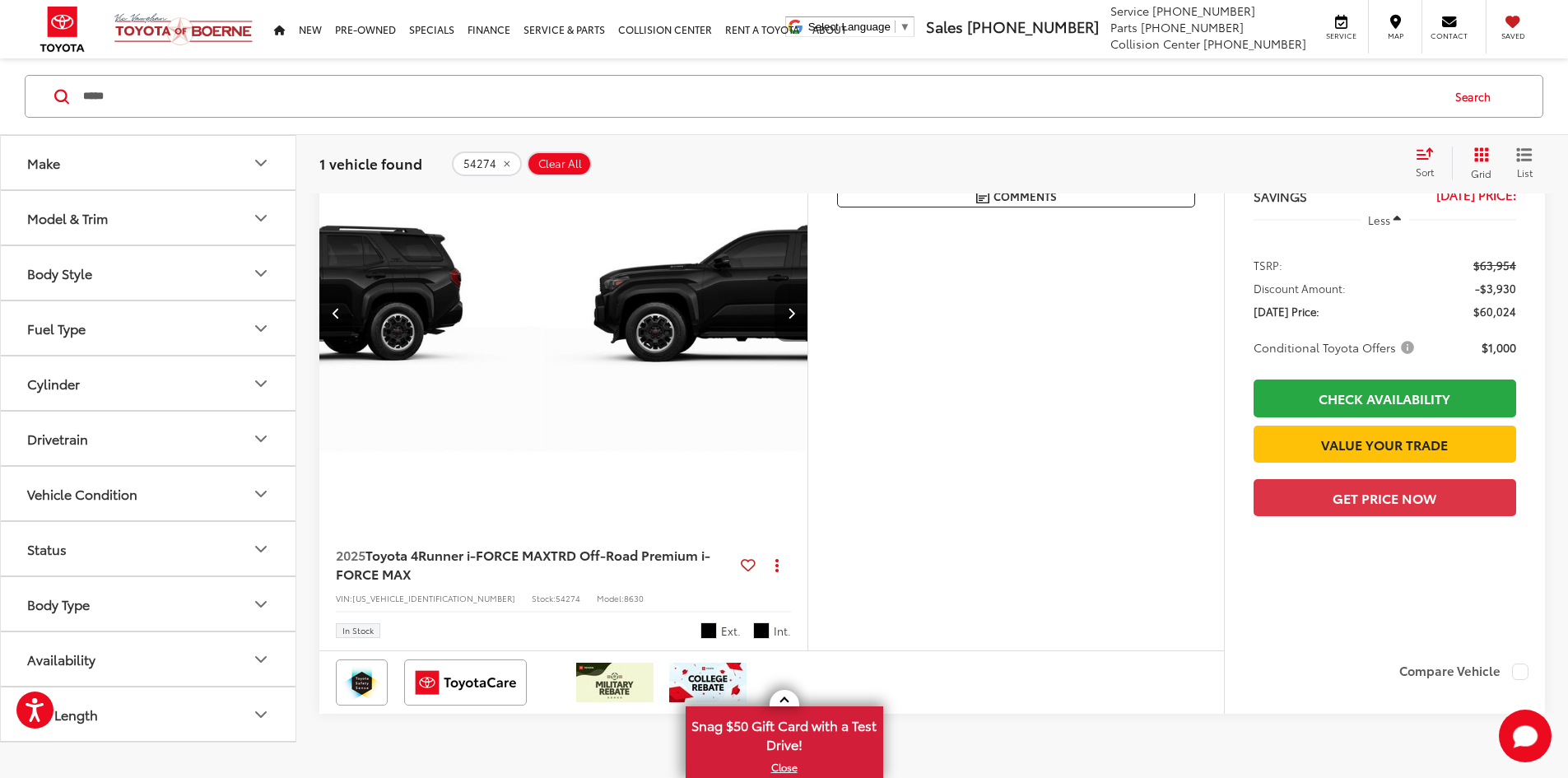
click at [808, 342] on button "Next image" at bounding box center [790, 312] width 33 height 57
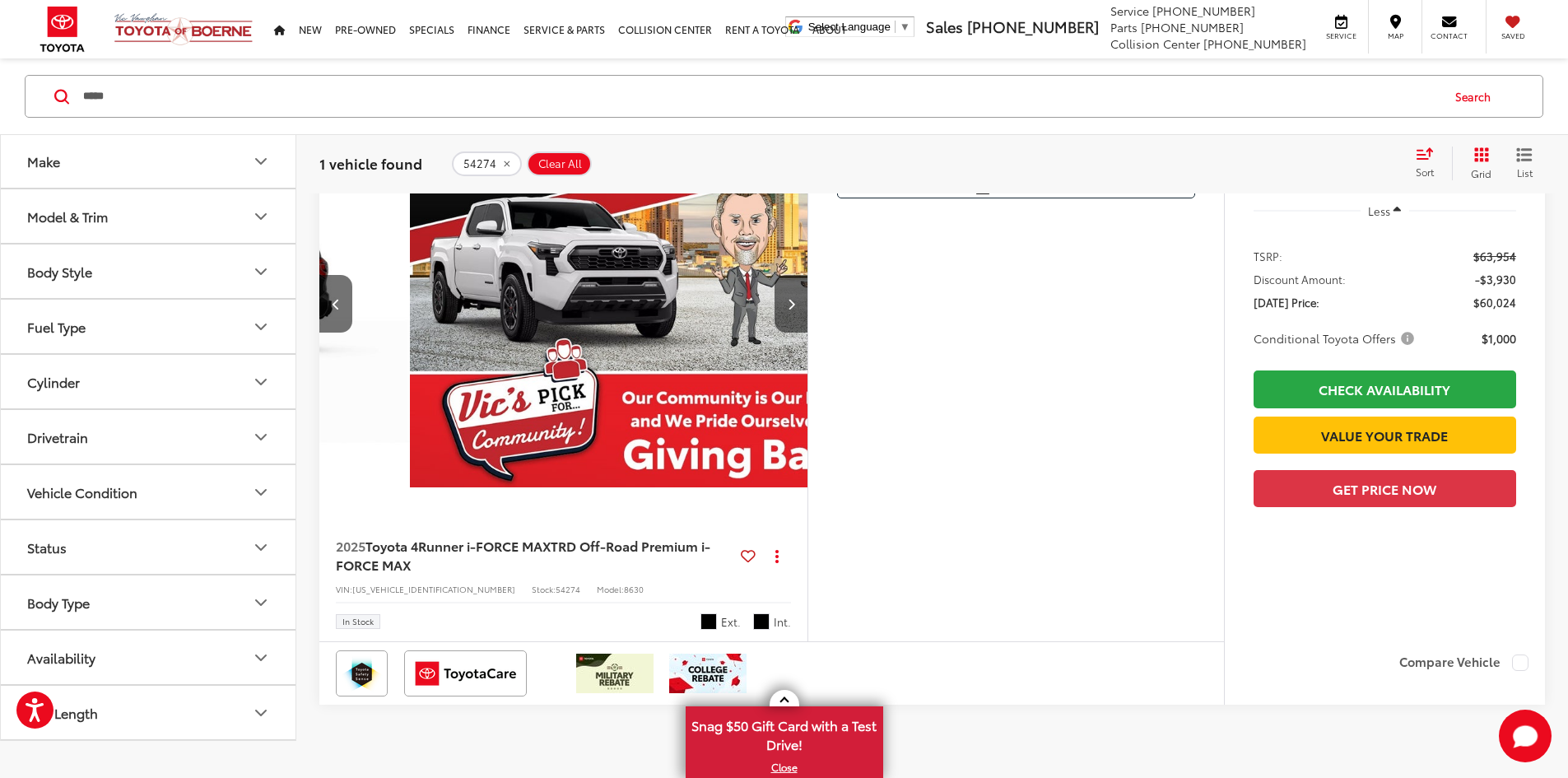
scroll to position [165, 0]
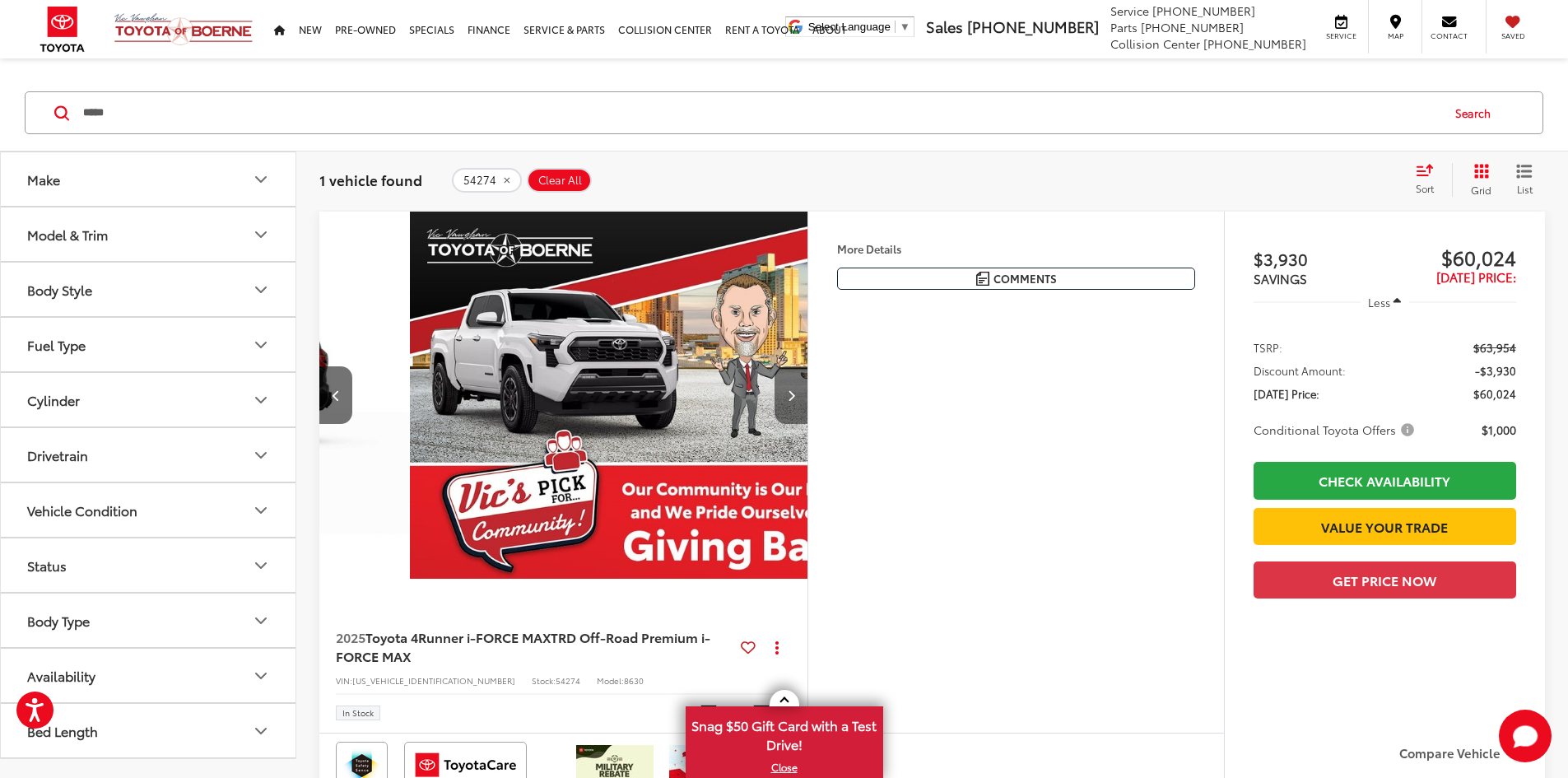
click at [795, 401] on icon "Next image" at bounding box center [791, 395] width 7 height 11
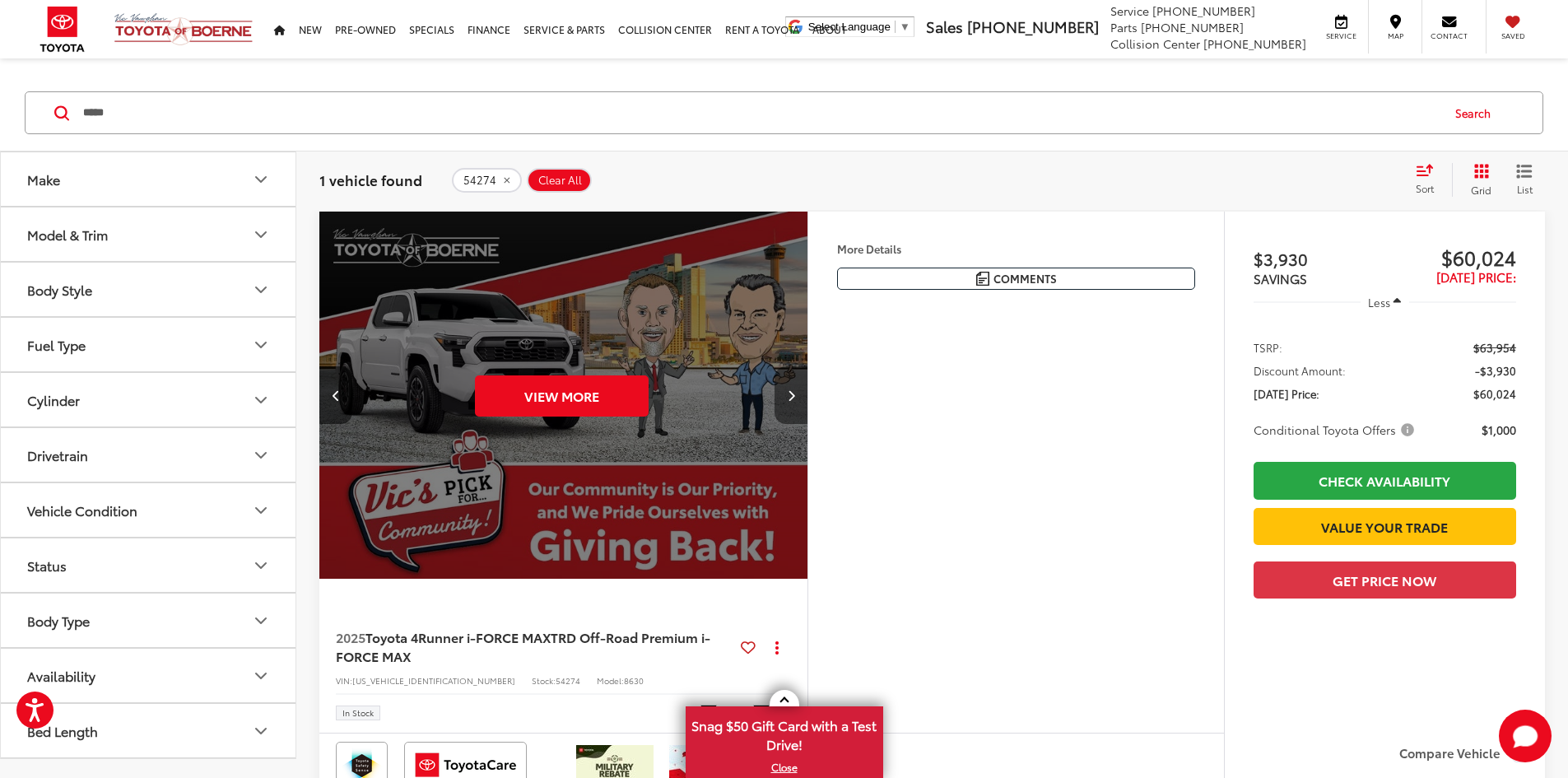
click at [808, 424] on button "Next image" at bounding box center [790, 395] width 33 height 57
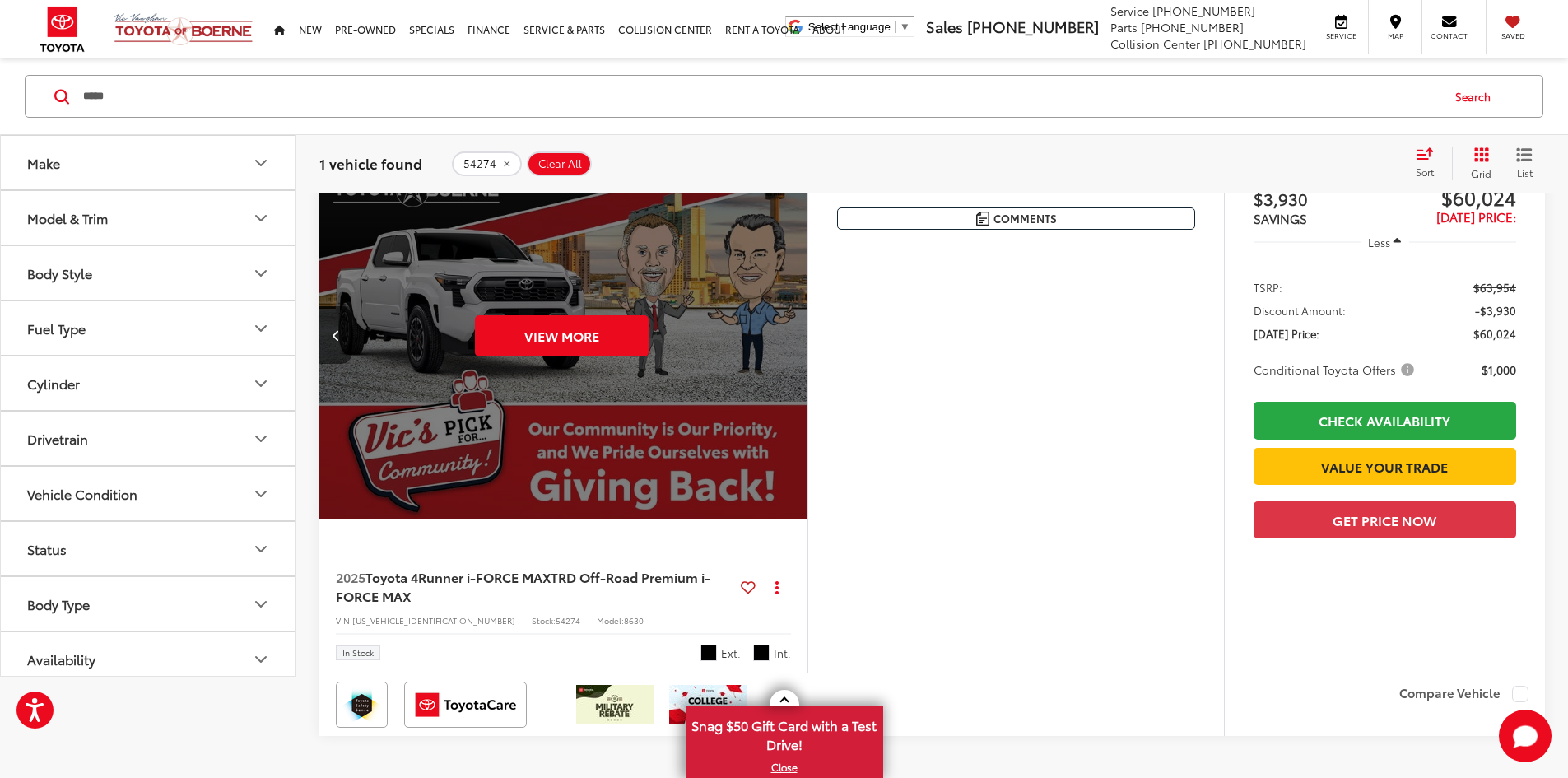
scroll to position [82, 0]
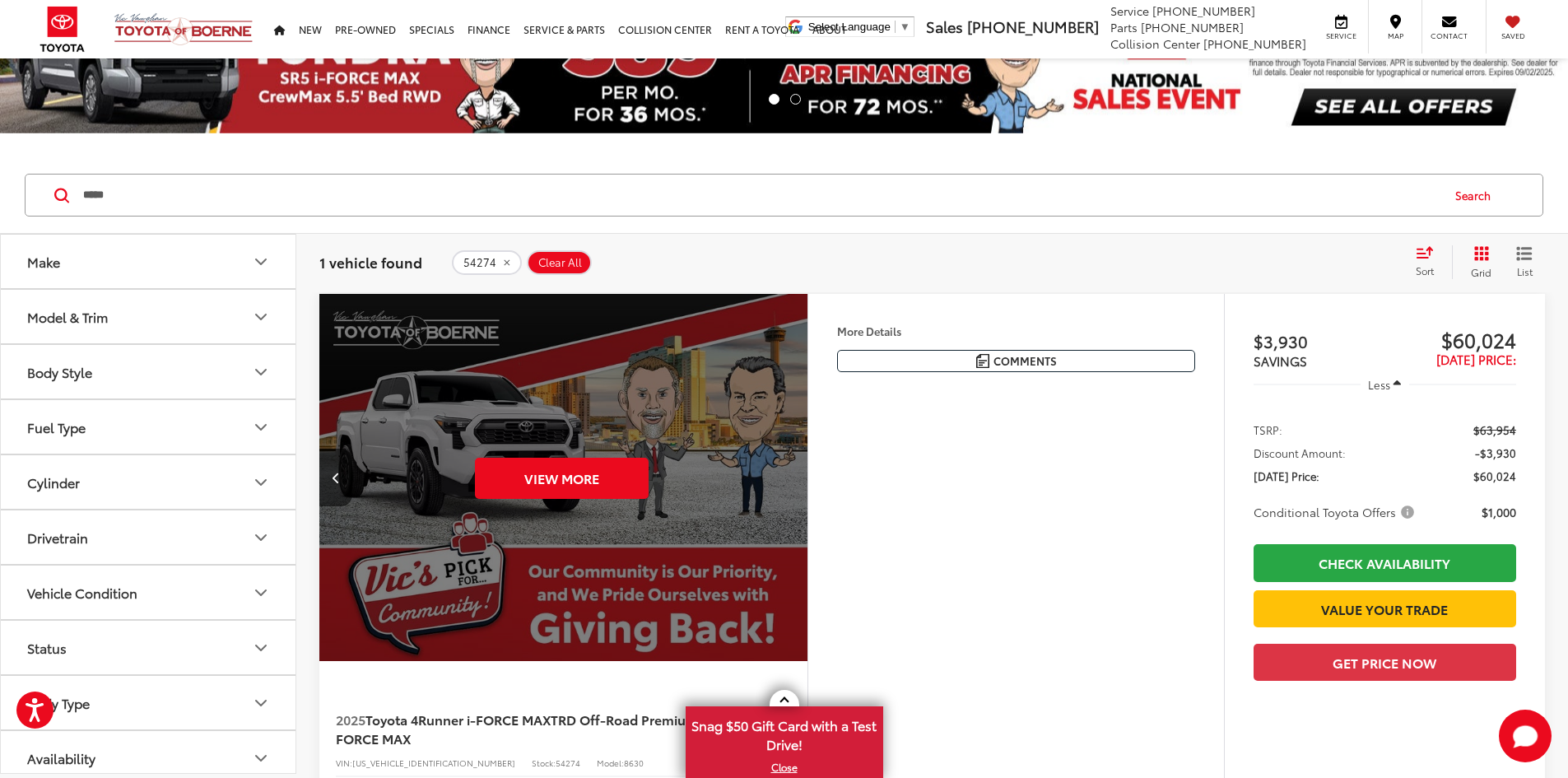
drag, startPoint x: 503, startPoint y: 262, endPoint x: 736, endPoint y: 323, distance: 240.9
click at [503, 262] on icon "remove 54274" at bounding box center [507, 262] width 11 height 10
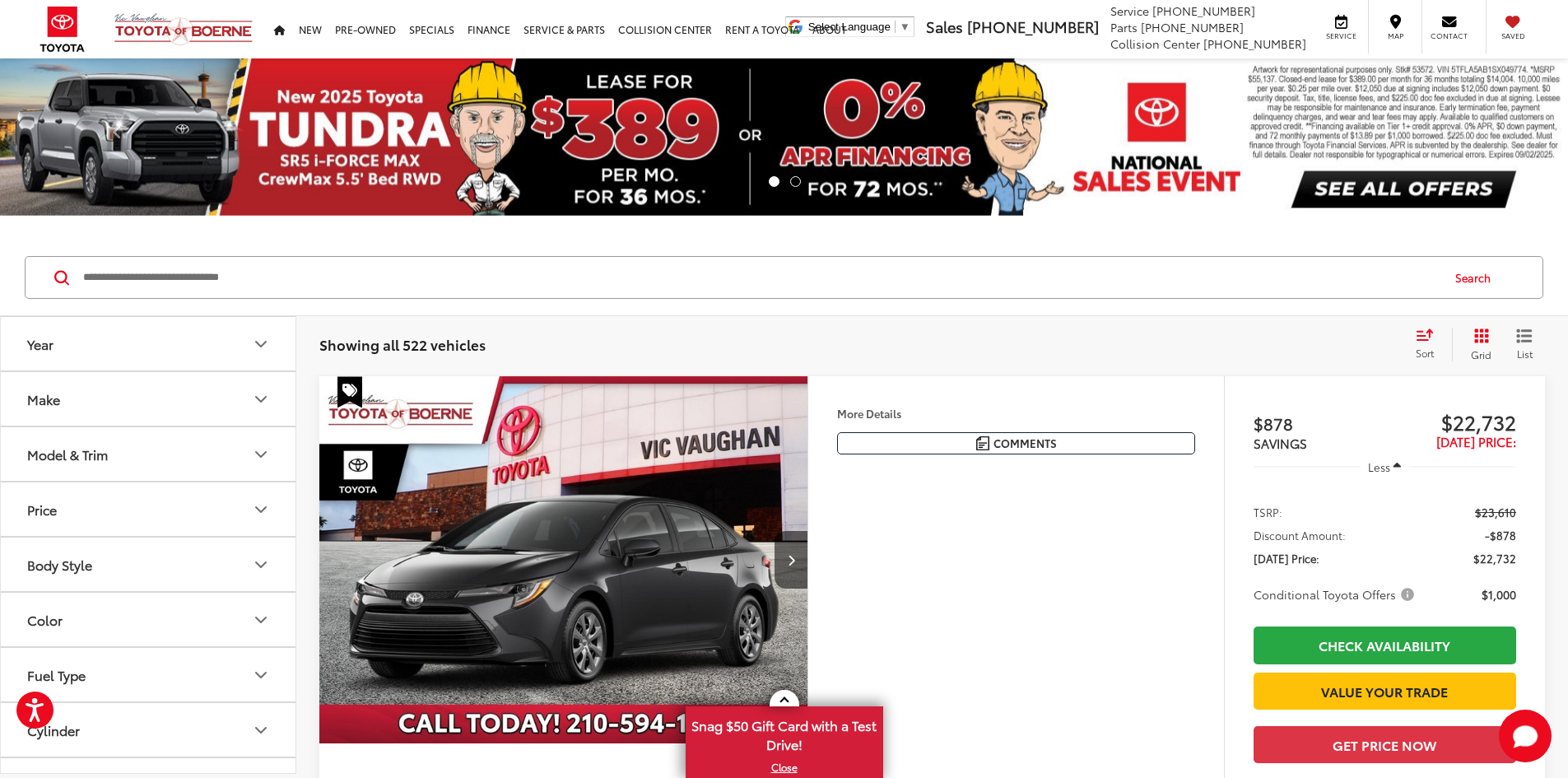
click at [718, 274] on input "Search by Make, Model, or Keyword" at bounding box center [760, 277] width 1358 height 40
type input "*****"
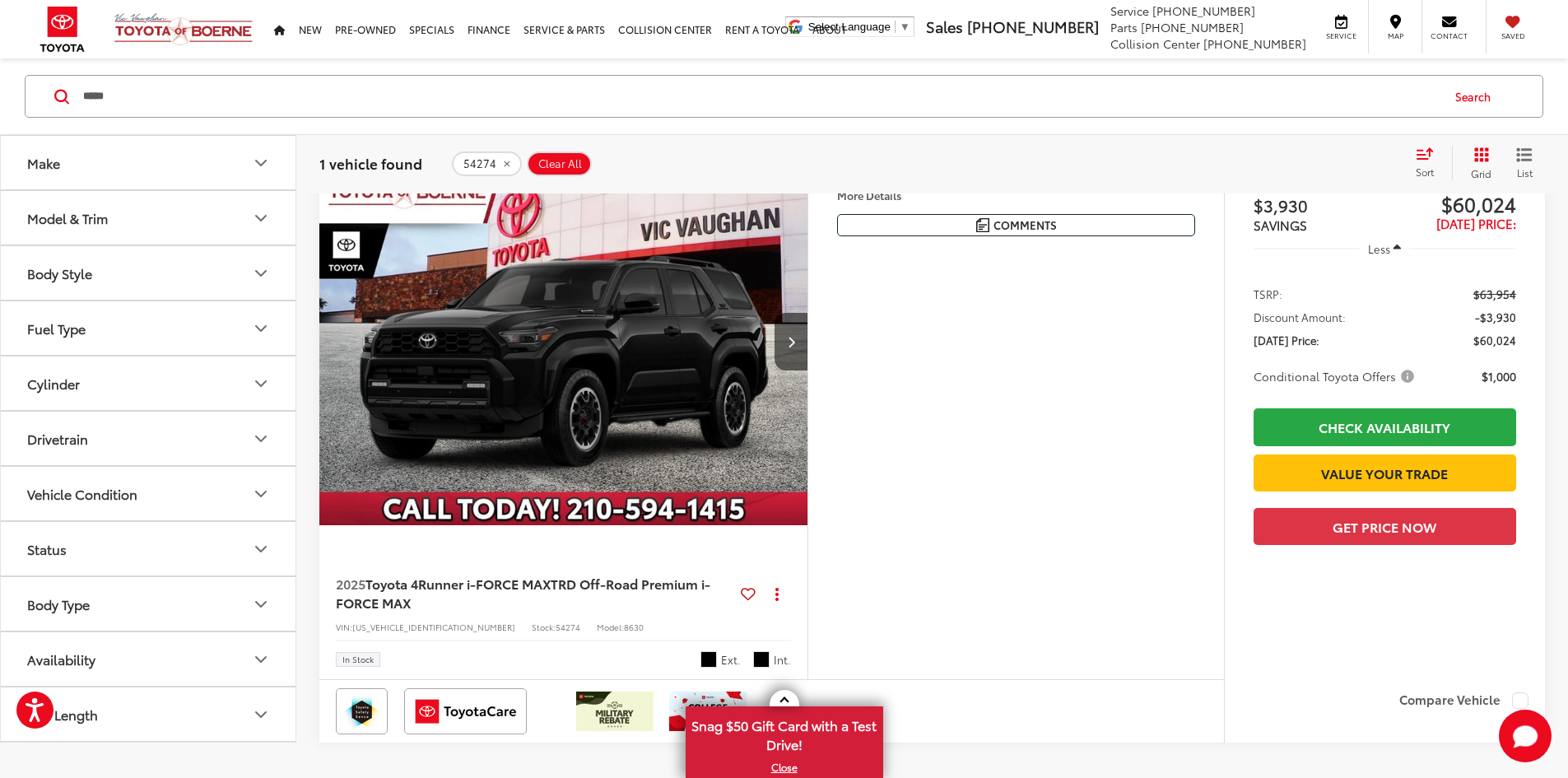
scroll to position [247, 0]
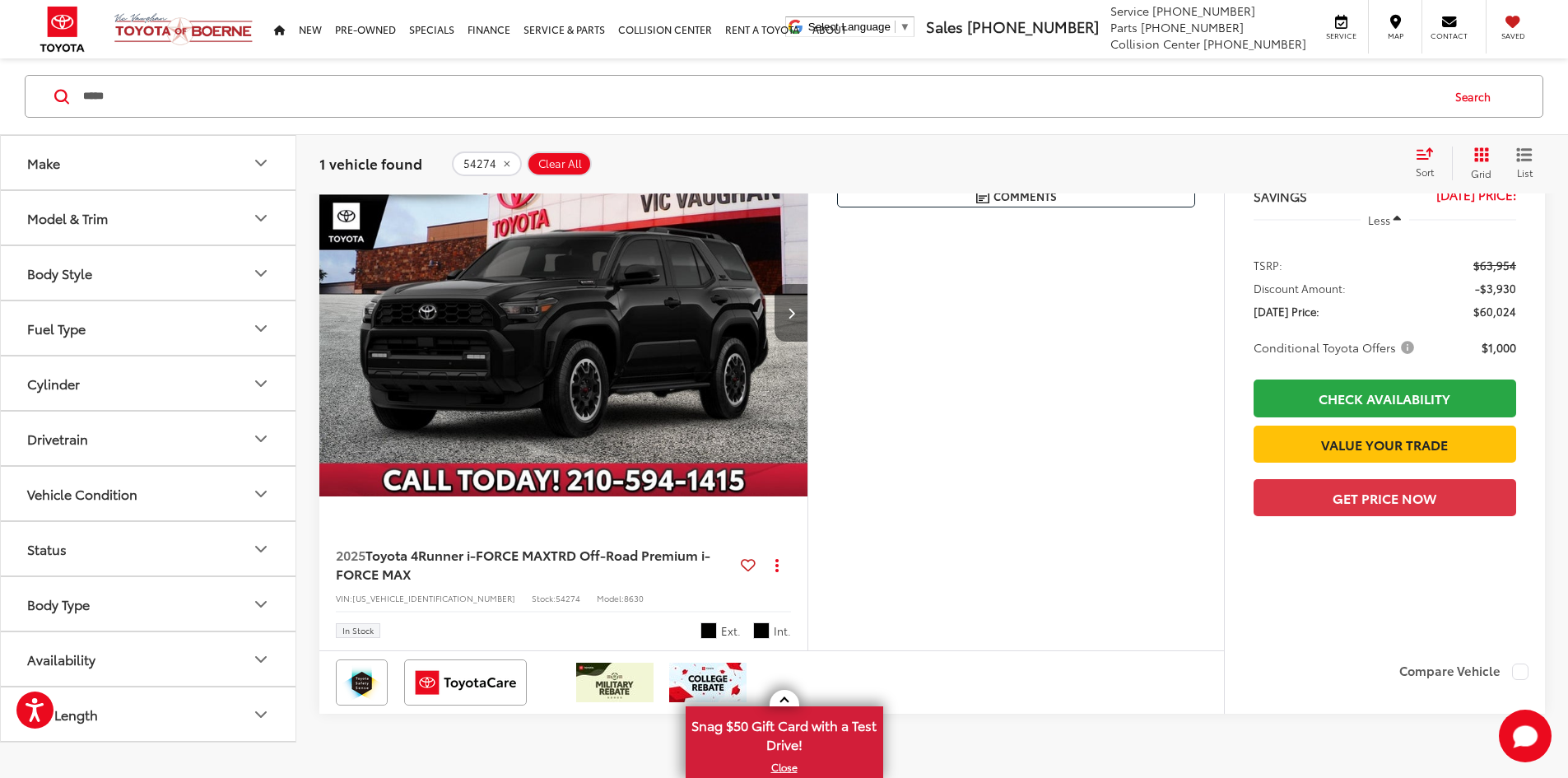
click at [808, 342] on button "Next image" at bounding box center [790, 312] width 33 height 57
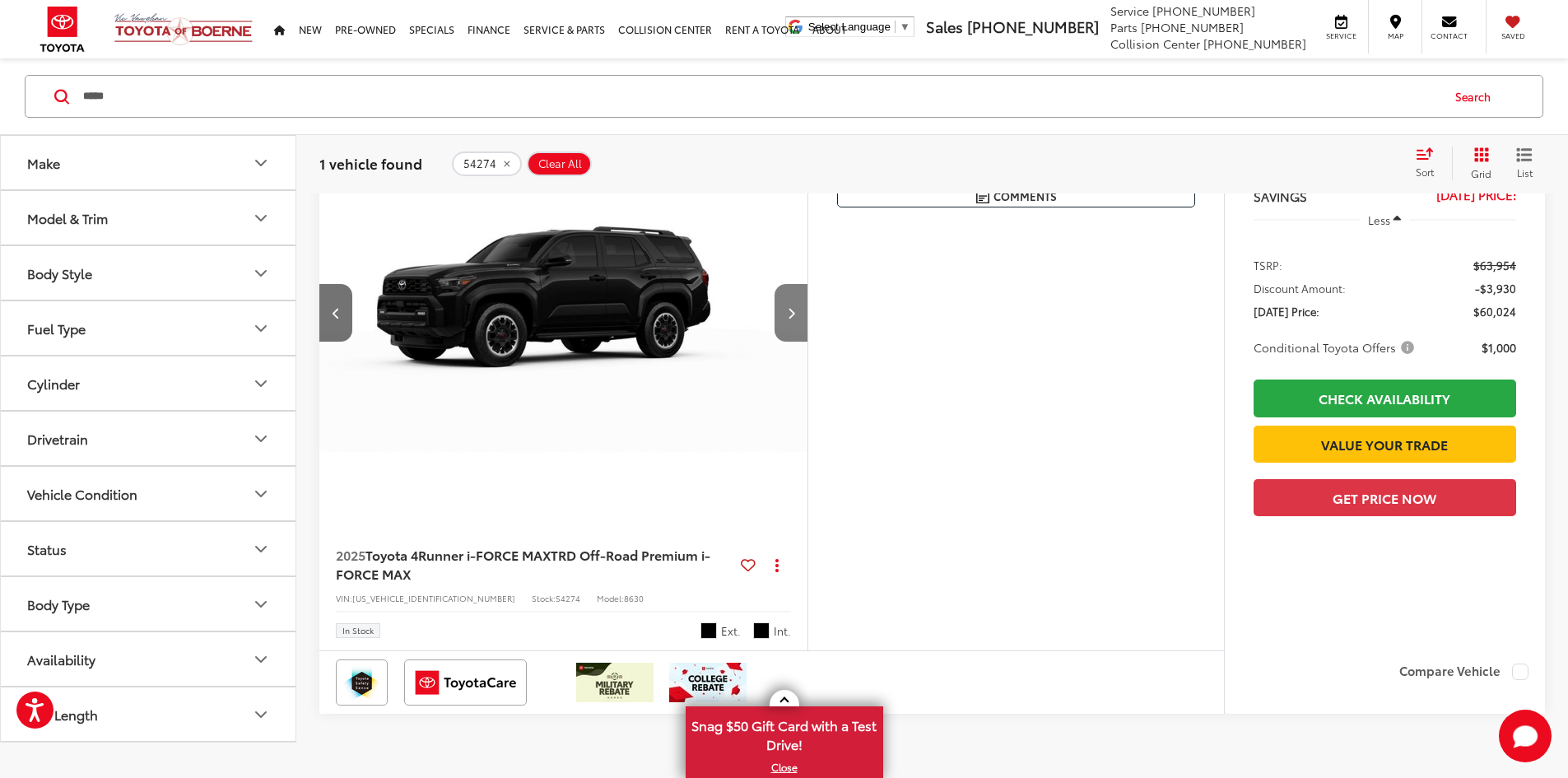
click at [808, 342] on button "Next image" at bounding box center [790, 312] width 33 height 57
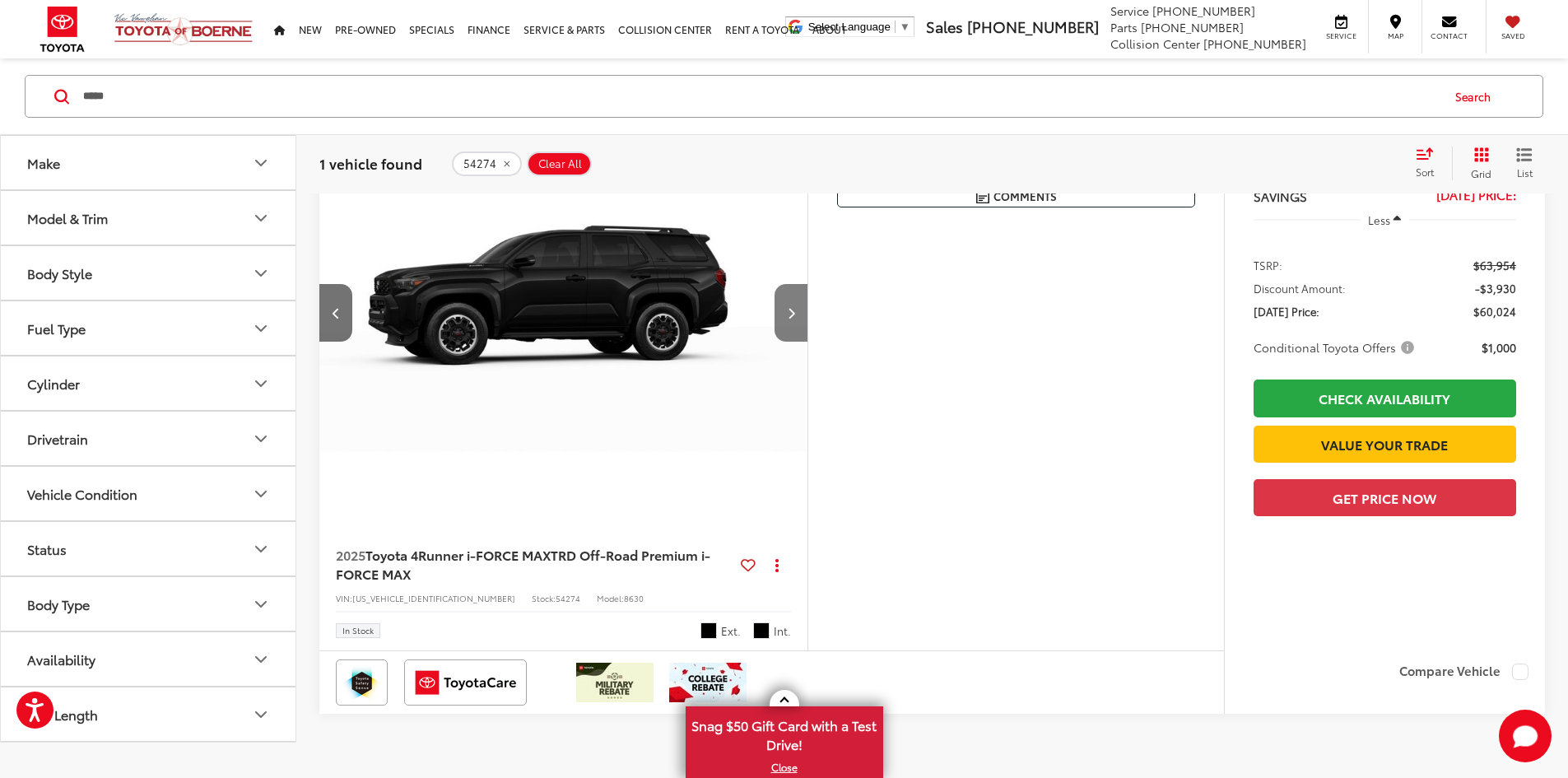
click at [808, 342] on button "Next image" at bounding box center [790, 312] width 33 height 57
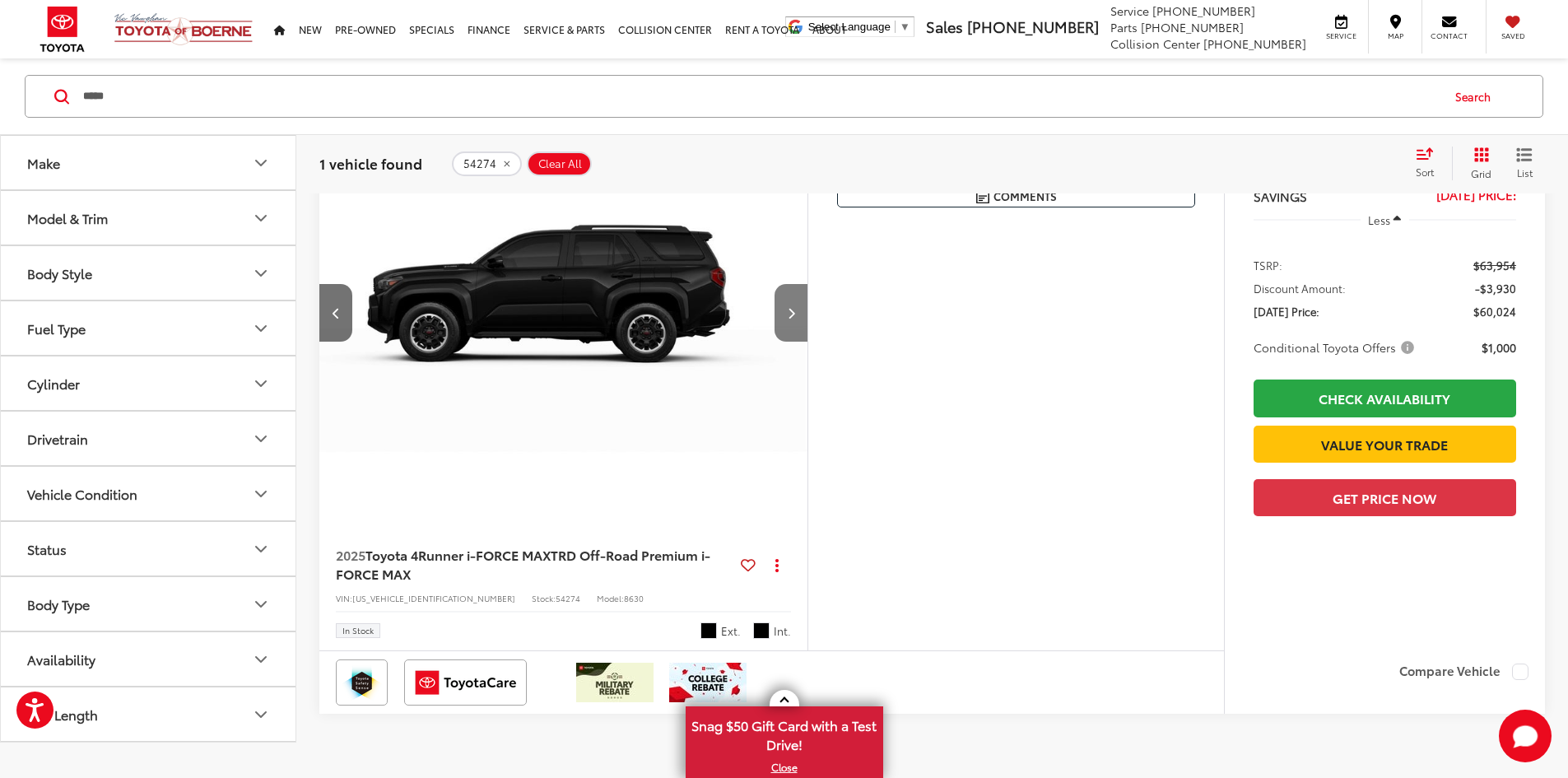
click at [808, 342] on button "Next image" at bounding box center [790, 312] width 33 height 57
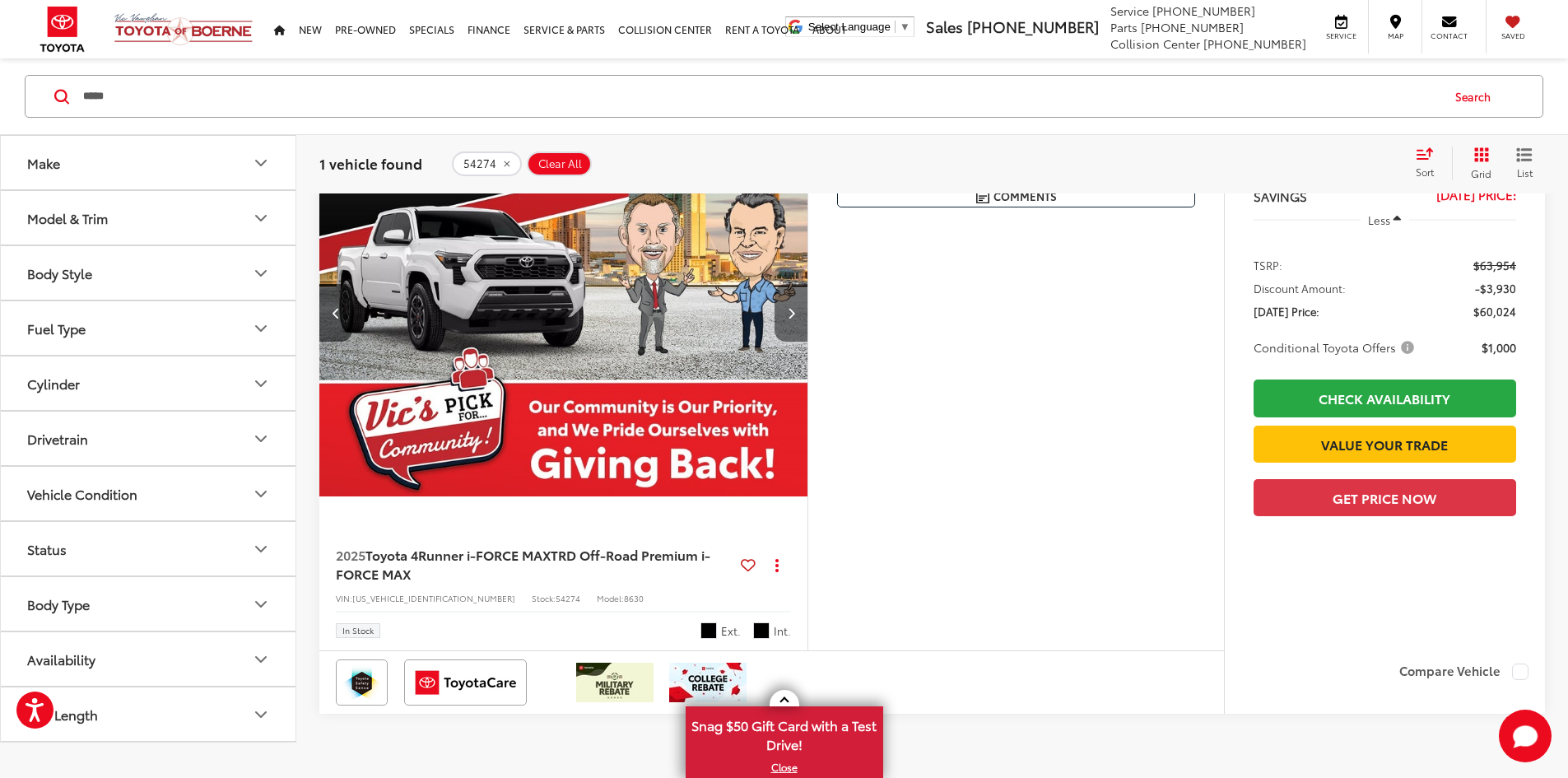
click at [808, 342] on button "Next image" at bounding box center [790, 312] width 33 height 57
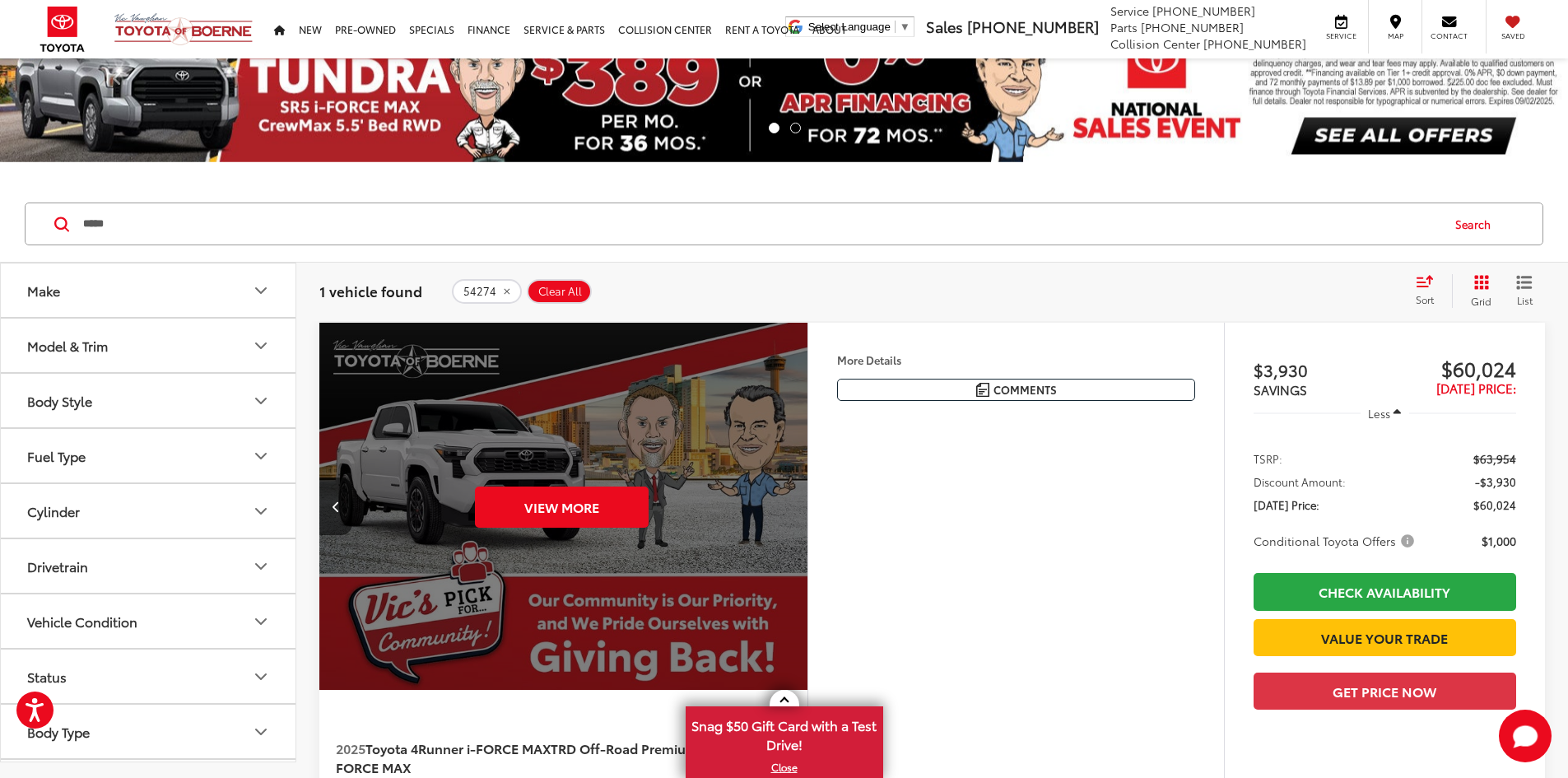
scroll to position [82, 0]
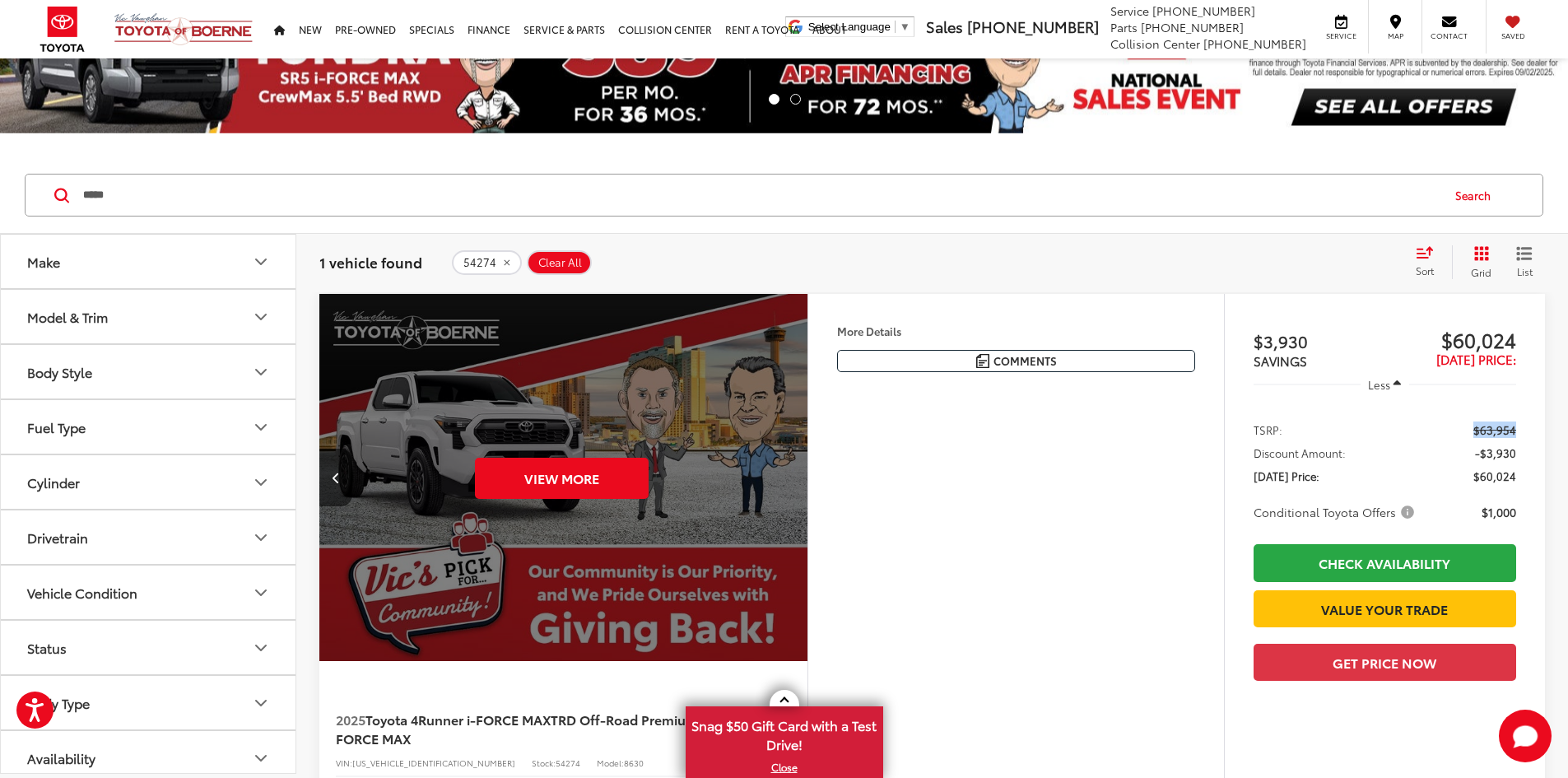
drag, startPoint x: 1462, startPoint y: 434, endPoint x: 1508, endPoint y: 432, distance: 46.0
click at [1508, 432] on ul "TSRP: $63,954 Discount Amount: -$3,930 [DATE] Price: $60,024 Conditional Toyota…" at bounding box center [1384, 470] width 295 height 132
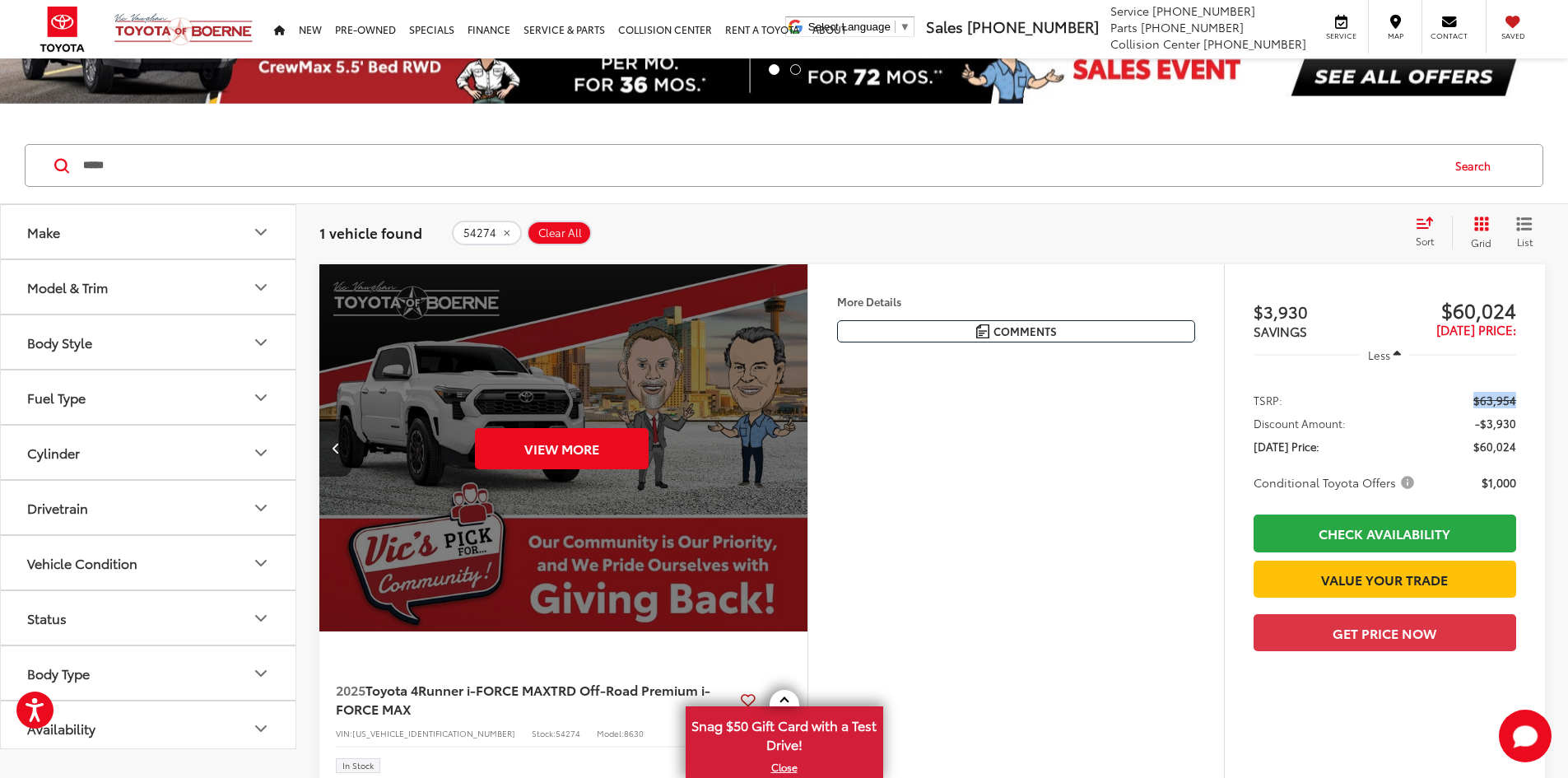
scroll to position [165, 0]
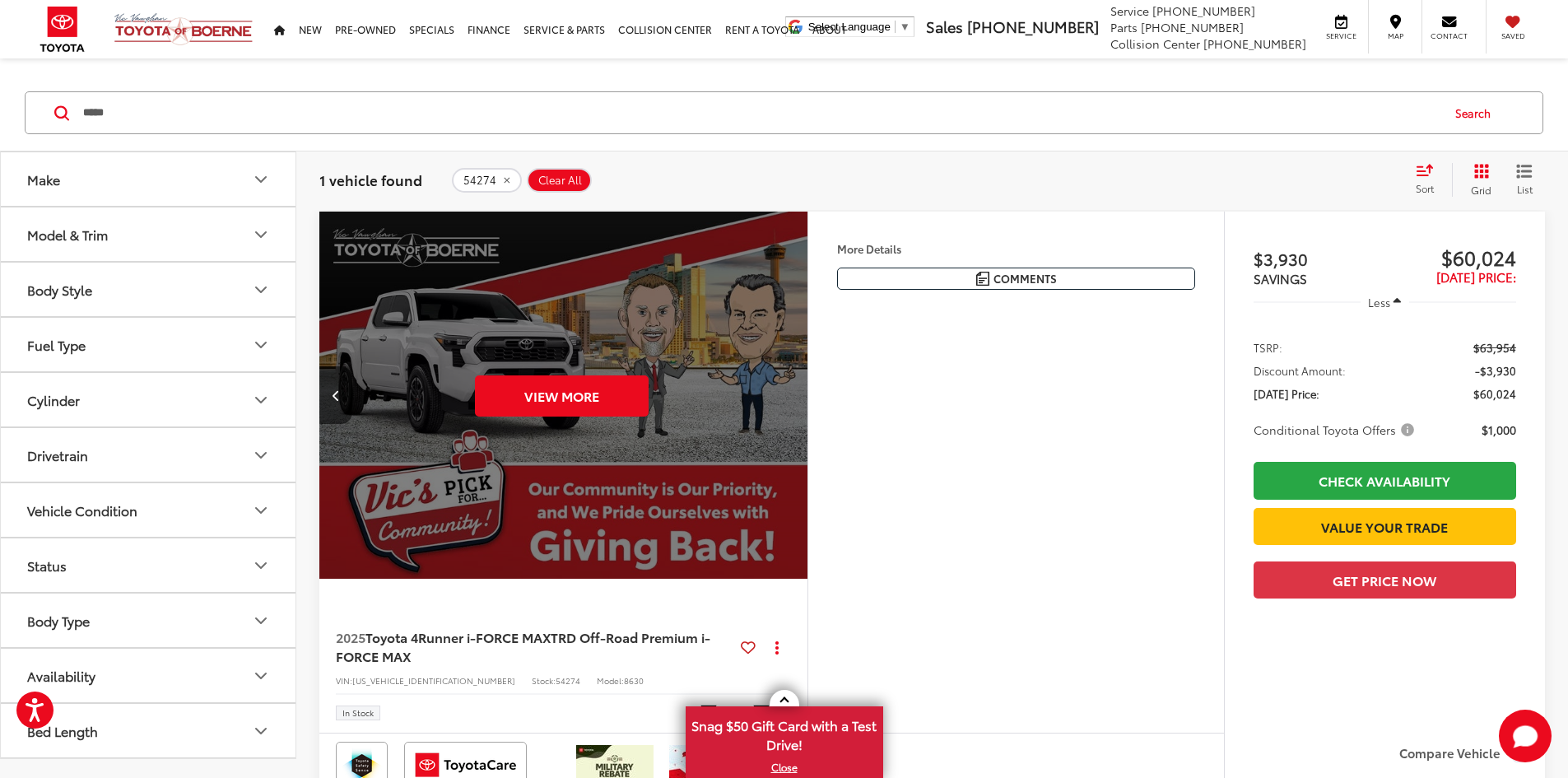
click at [1149, 500] on div "More Details Comments Dealer Comments Black 2025 Toyota 4Runner i-FORCE MAX Hyb…" at bounding box center [1016, 471] width 417 height 520
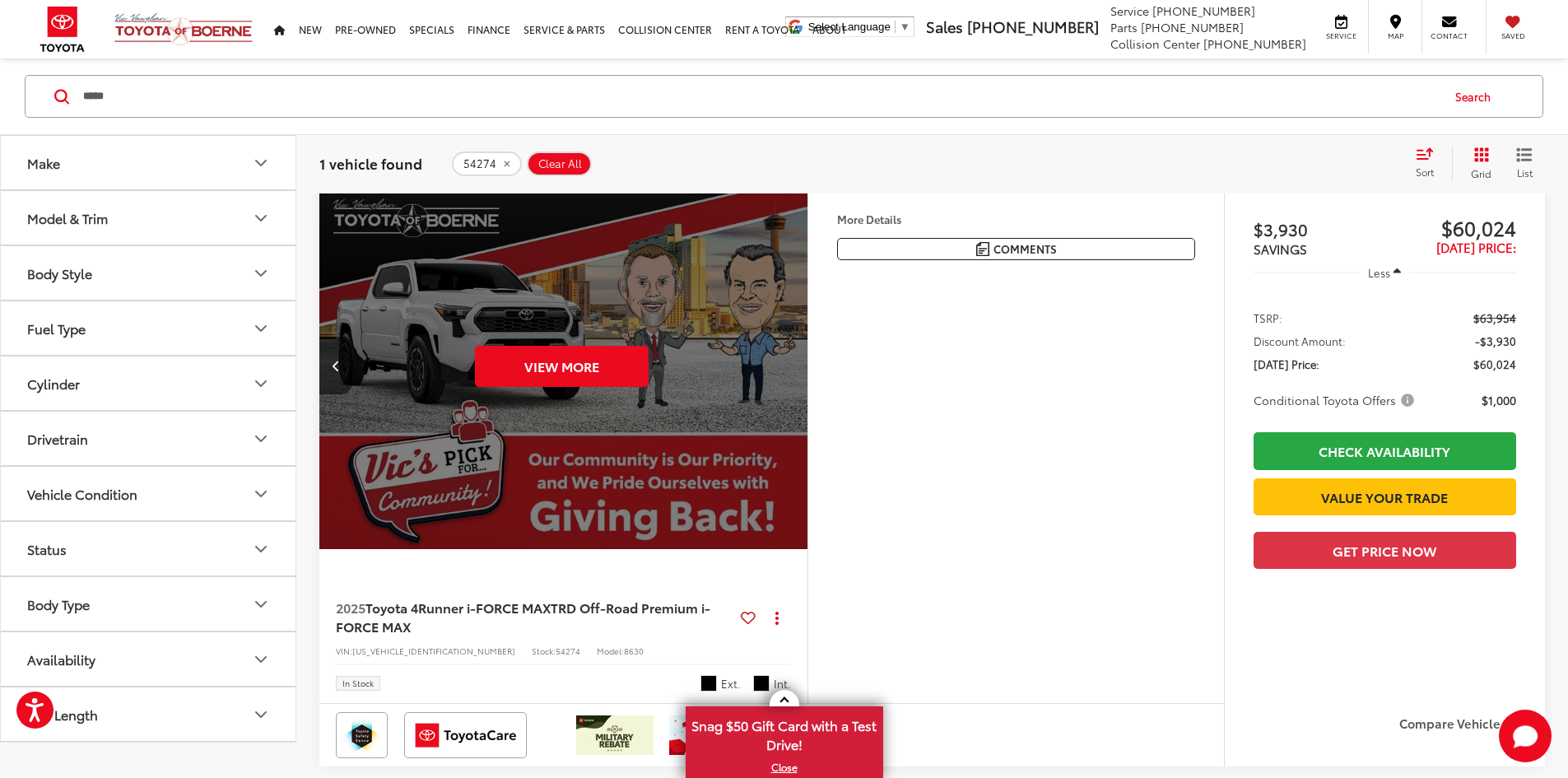
scroll to position [0, 0]
